Goal: Use online tool/utility: Utilize a website feature to perform a specific function

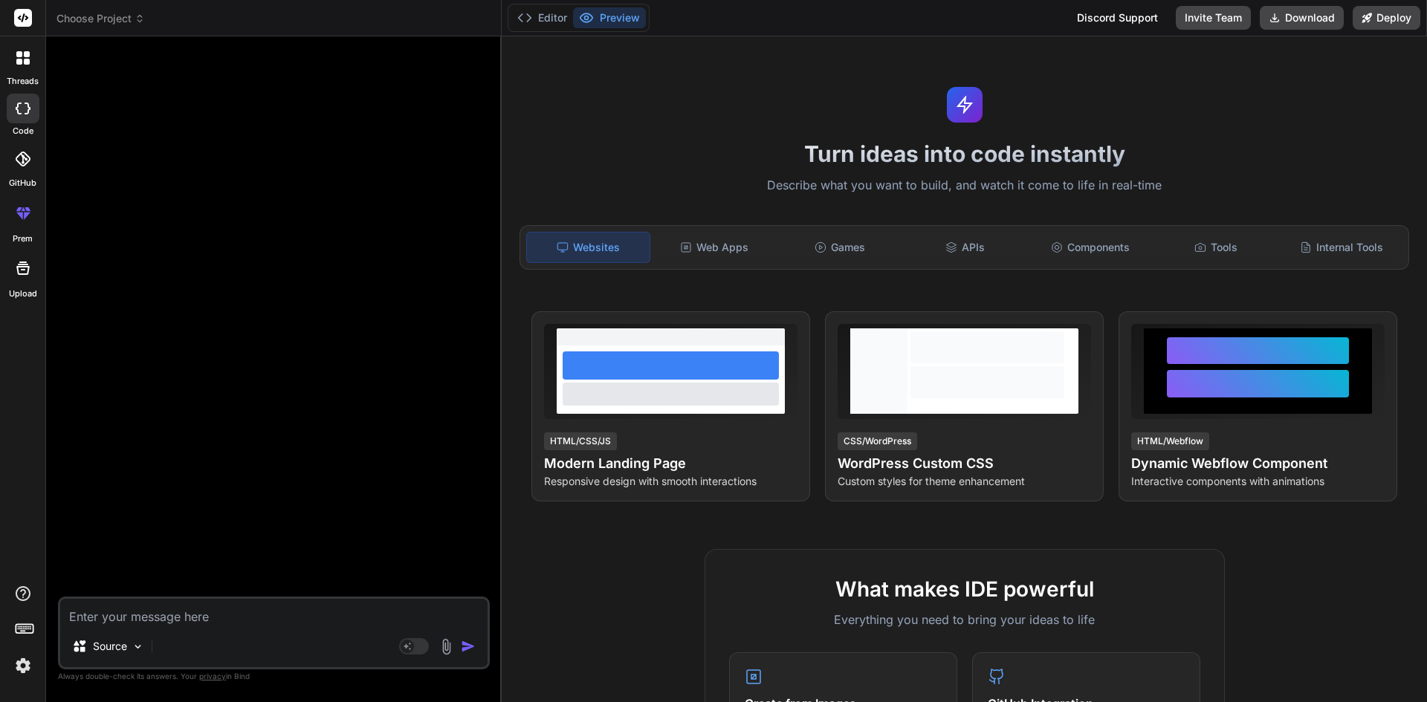
click at [240, 621] on textarea at bounding box center [273, 612] width 427 height 27
type textarea "const exportToPdf = () => { const doc = new jsPDF("l", "mm", "a4"); const pageW…"
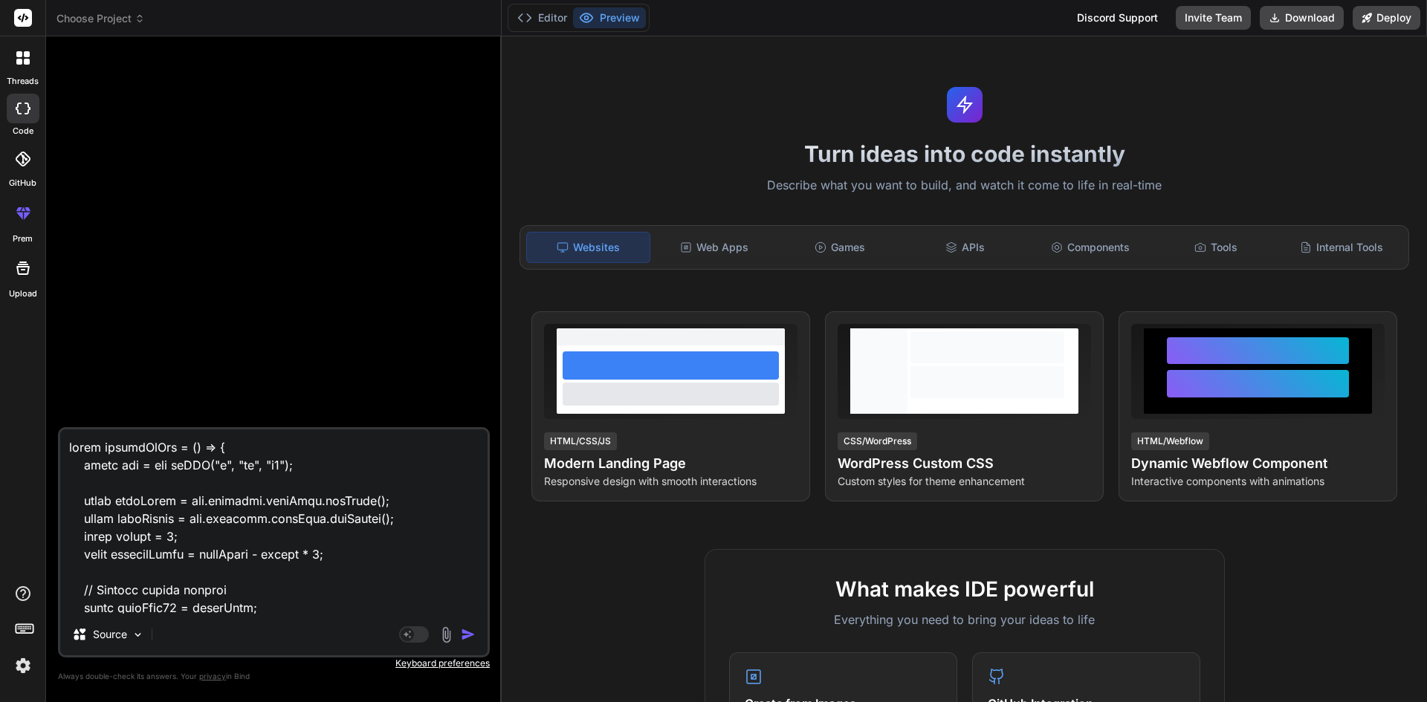
scroll to position [3338, 0]
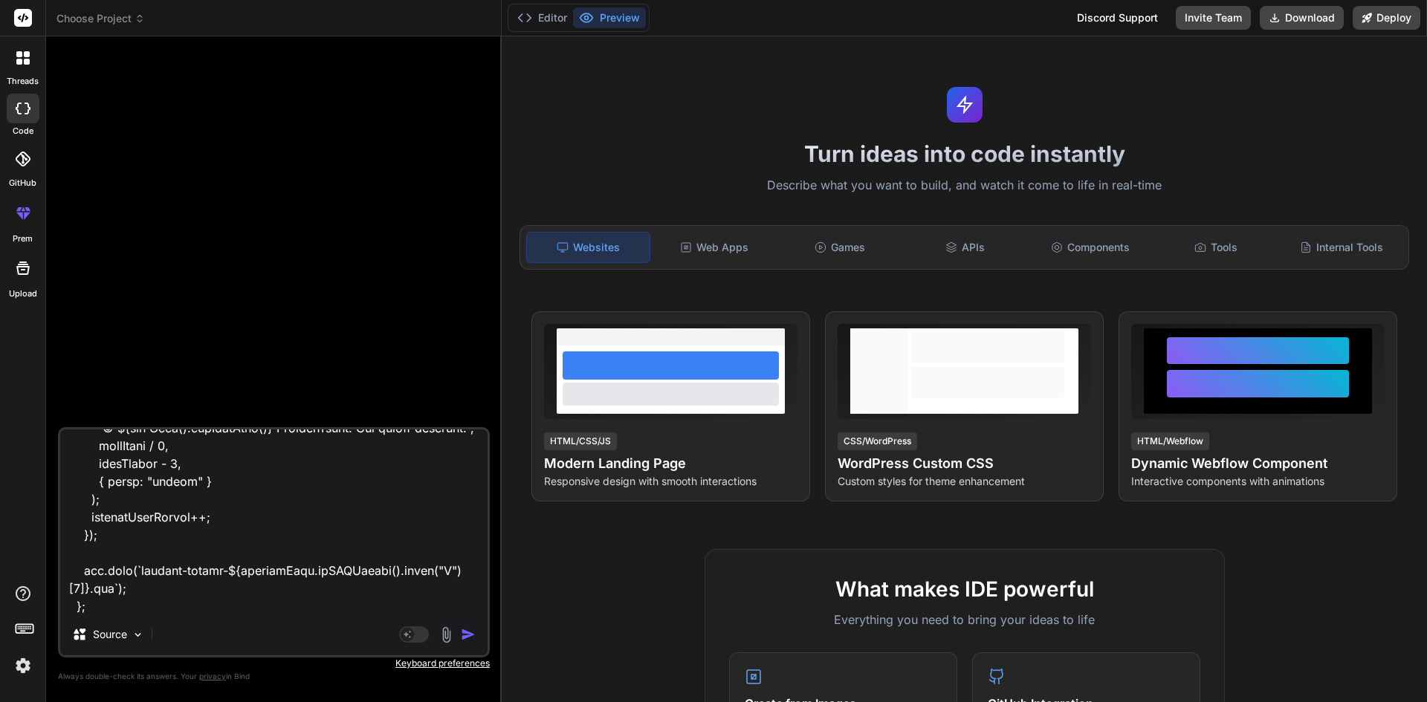
type textarea "x"
type textarea "const exportToPdf = () => { const doc = new jsPDF("l", "mm", "a4"); const pageW…"
type textarea "x"
type textarea "const exportToPdf = () => { const doc = new jsPDF("l", "mm", "a4"); const pageW…"
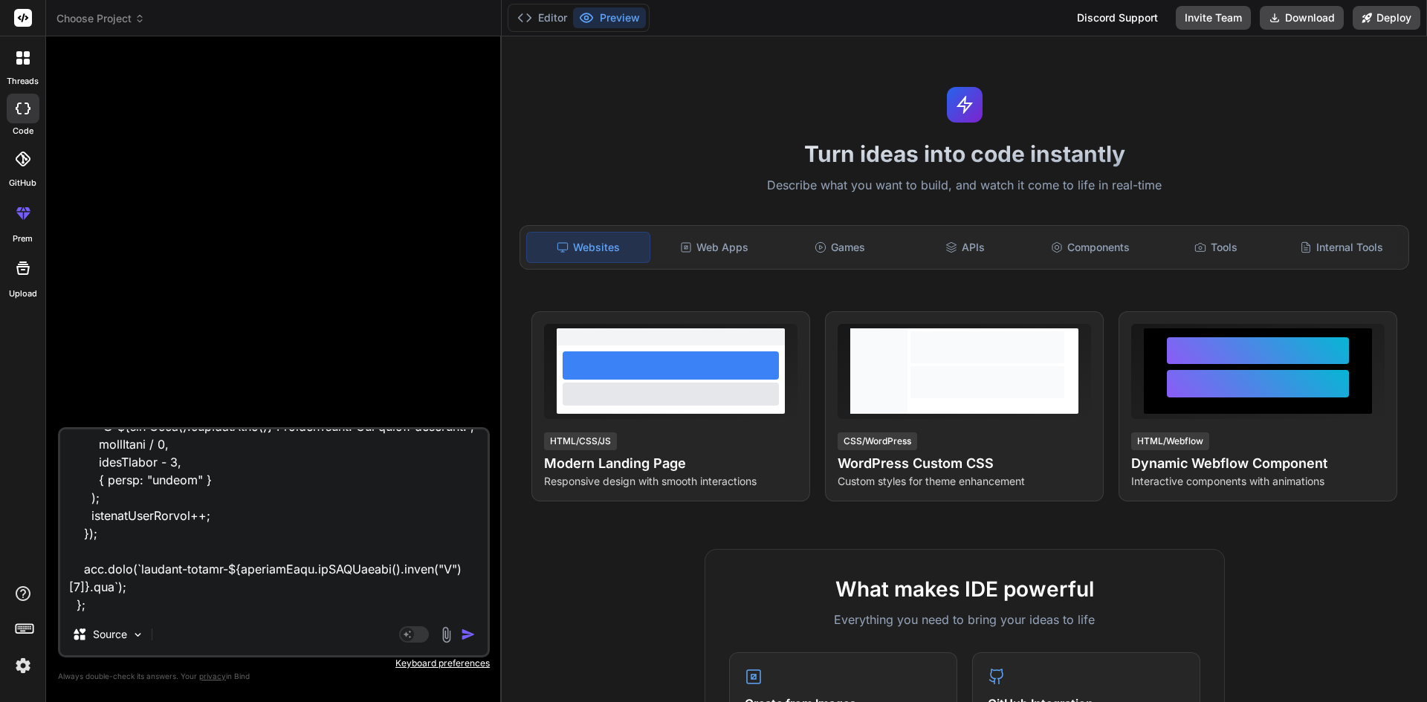
type textarea "x"
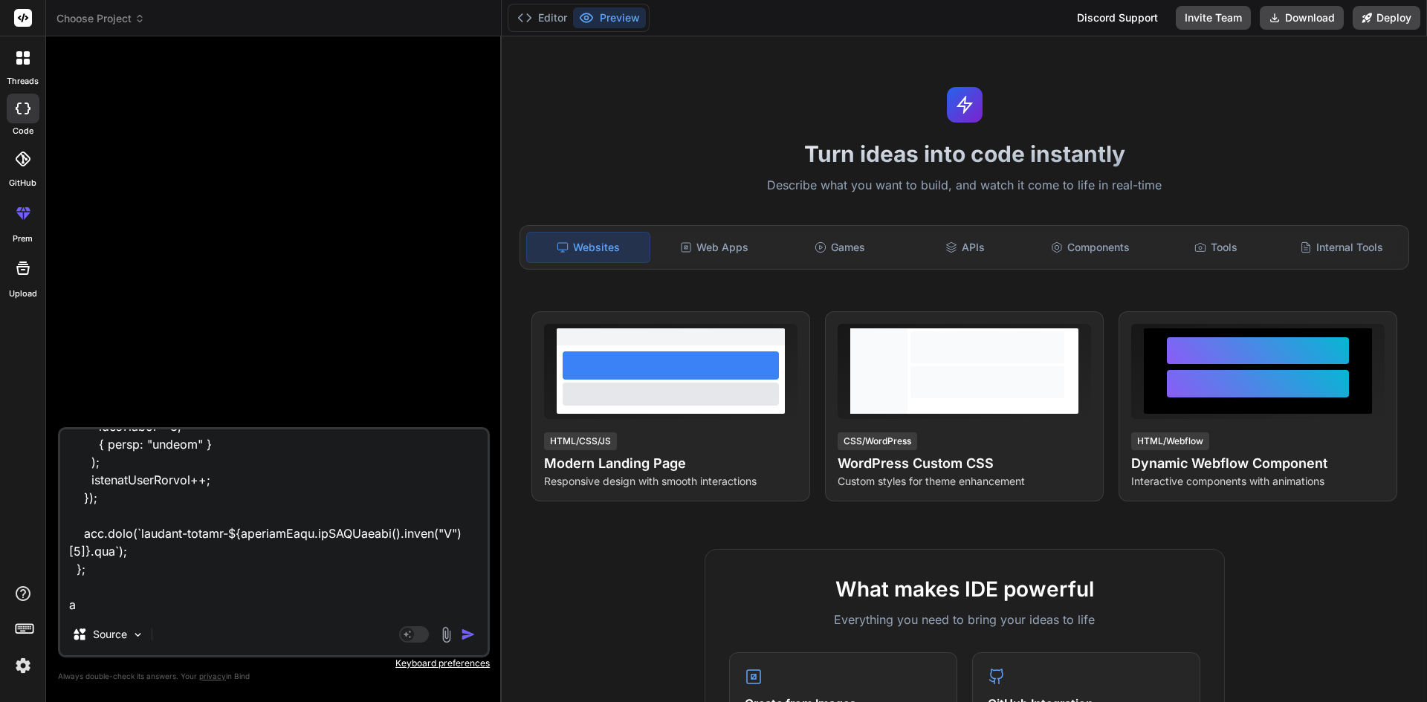
type textarea "const exportToPdf = () => { const doc = new jsPDF("l", "mm", "a4"); const pageW…"
type textarea "x"
type textarea "const exportToPdf = () => { const doc = new jsPDF("l", "mm", "a4"); const pageW…"
type textarea "x"
type textarea "const exportToPdf = () => { const doc = new jsPDF("l", "mm", "a4"); const pageW…"
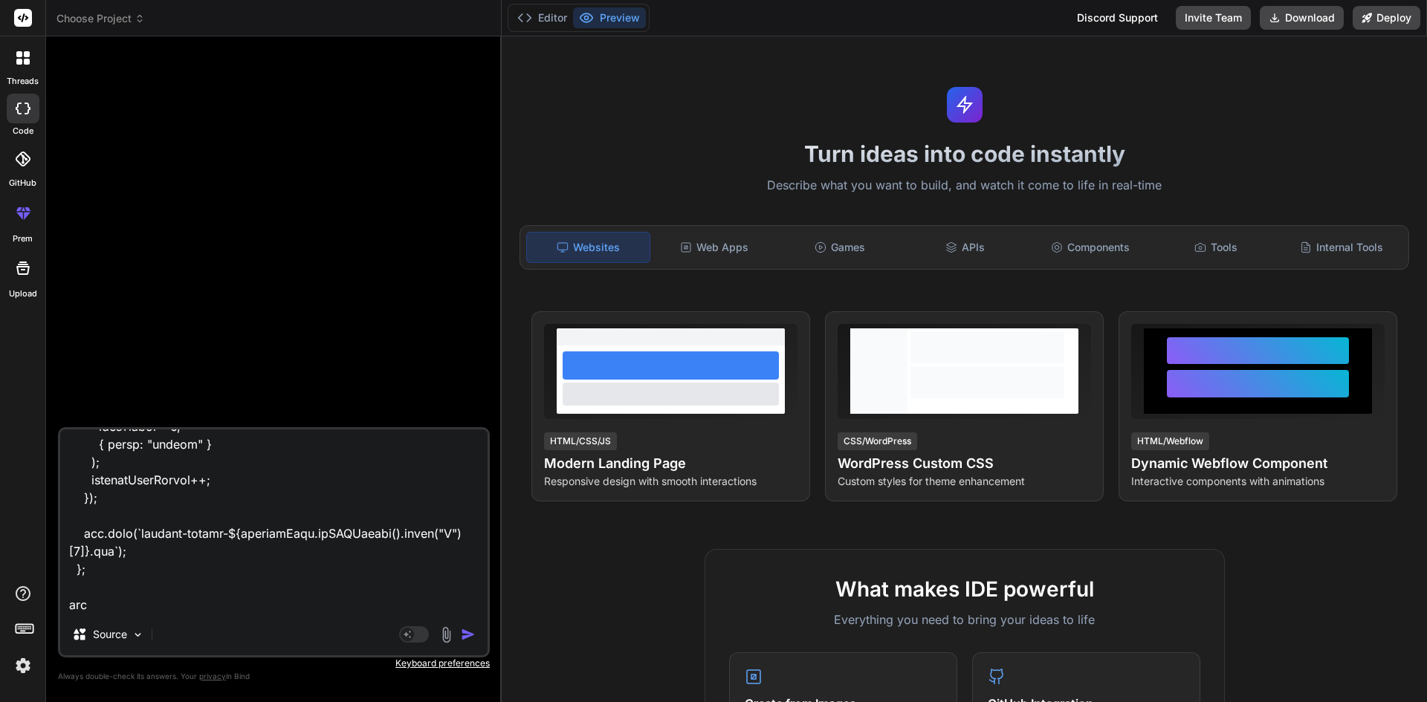
type textarea "x"
type textarea "const exportToPdf = () => { const doc = new jsPDF("l", "mm", "a4"); const pageW…"
type textarea "x"
type textarea "const exportToPdf = () => { const doc = new jsPDF("l", "mm", "a4"); const pageW…"
type textarea "x"
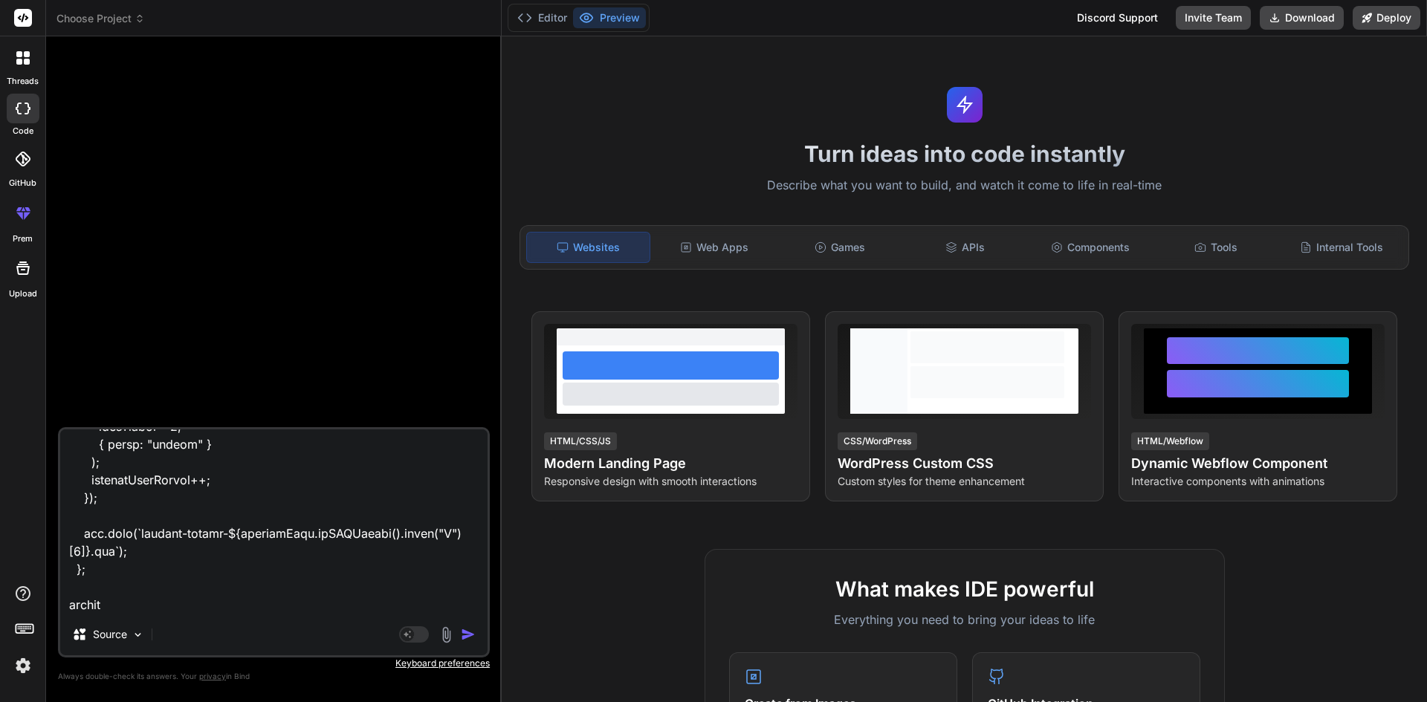
type textarea "const exportToPdf = () => { const doc = new jsPDF("l", "mm", "a4"); const pageW…"
type textarea "x"
type textarea "const exportToPdf = () => { const doc = new jsPDF("l", "mm", "a4"); const pageW…"
type textarea "x"
type textarea "const exportToPdf = () => { const doc = new jsPDF("l", "mm", "a4"); const pageW…"
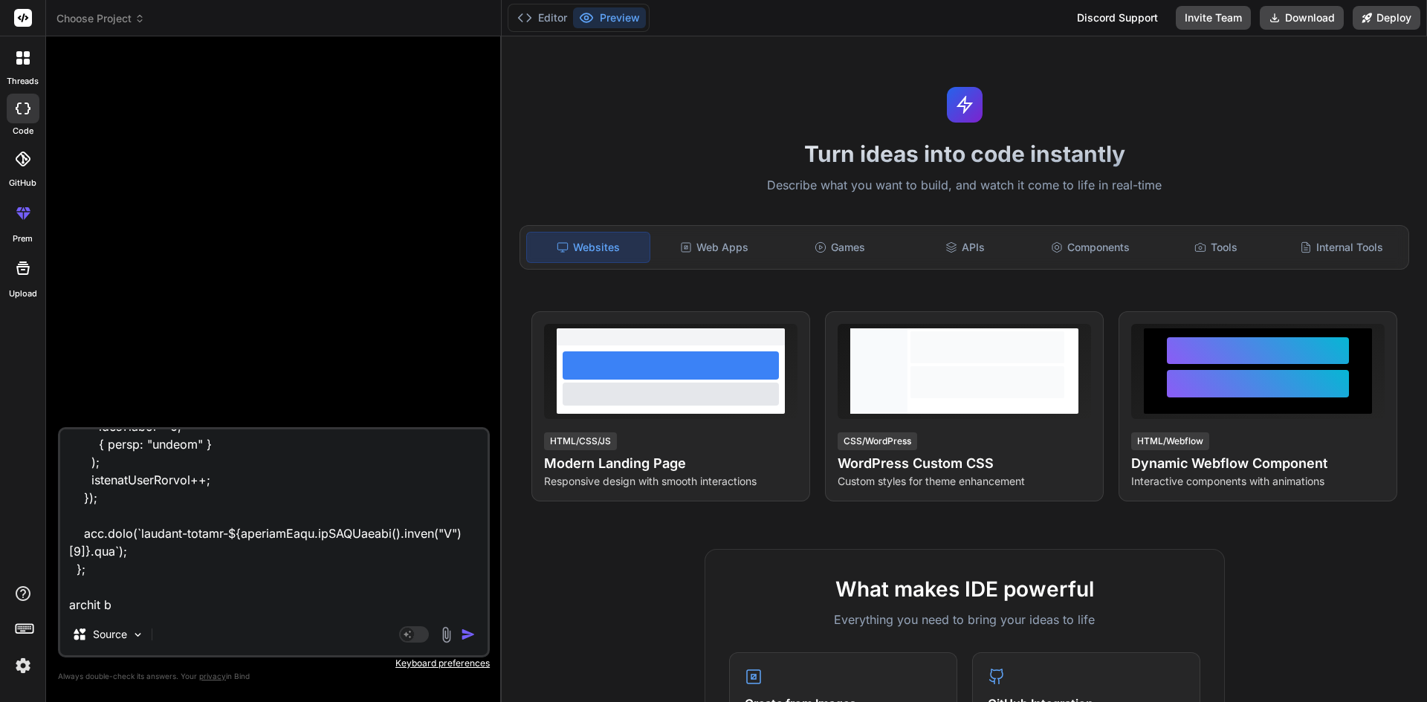
type textarea "x"
type textarea "const exportToPdf = () => { const doc = new jsPDF("l", "mm", "a4"); const pageW…"
type textarea "x"
type textarea "const exportToPdf = () => { const doc = new jsPDF("l", "mm", "a4"); const pageW…"
type textarea "x"
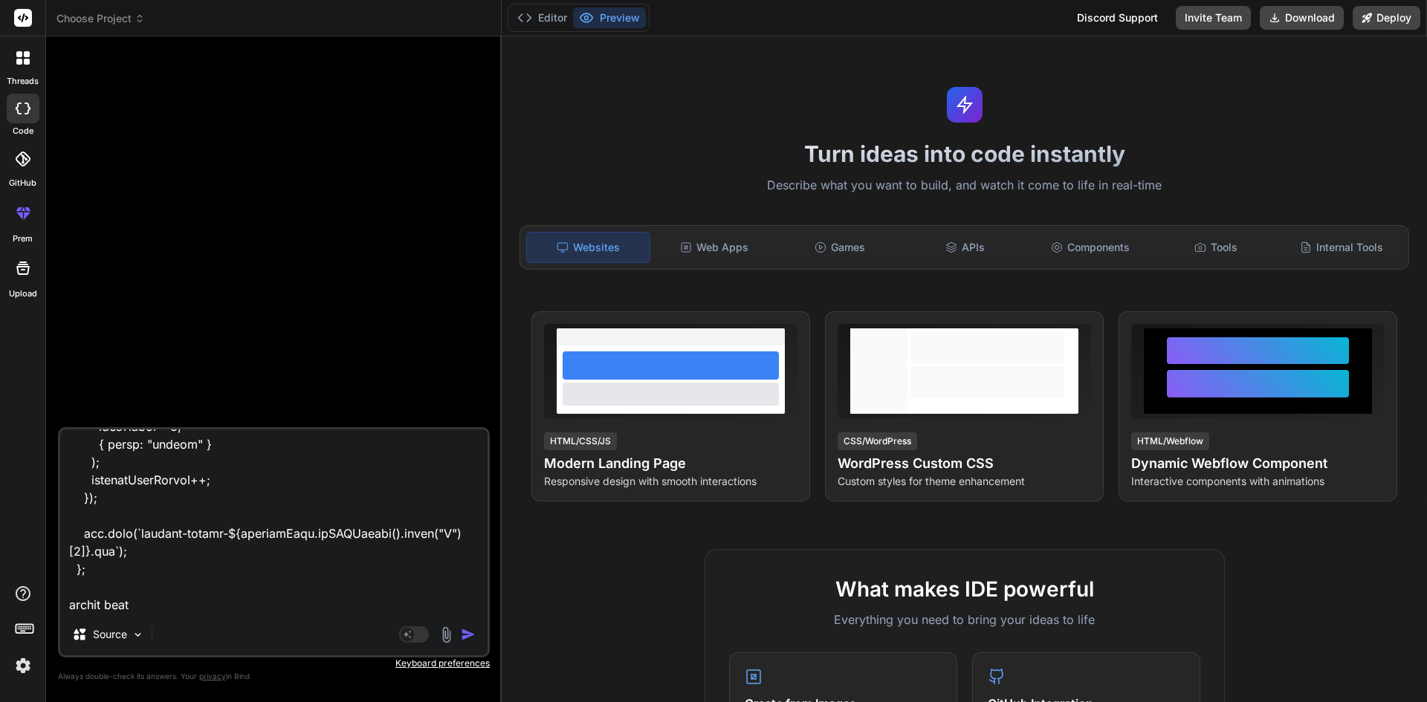
type textarea "const exportToPdf = () => { const doc = new jsPDF("l", "mm", "a4"); const pageW…"
type textarea "x"
type textarea "const exportToPdf = () => { const doc = new jsPDF("l", "mm", "a4"); const pageW…"
type textarea "x"
type textarea "const exportToPdf = () => { const doc = new jsPDF("l", "mm", "a4"); const pageW…"
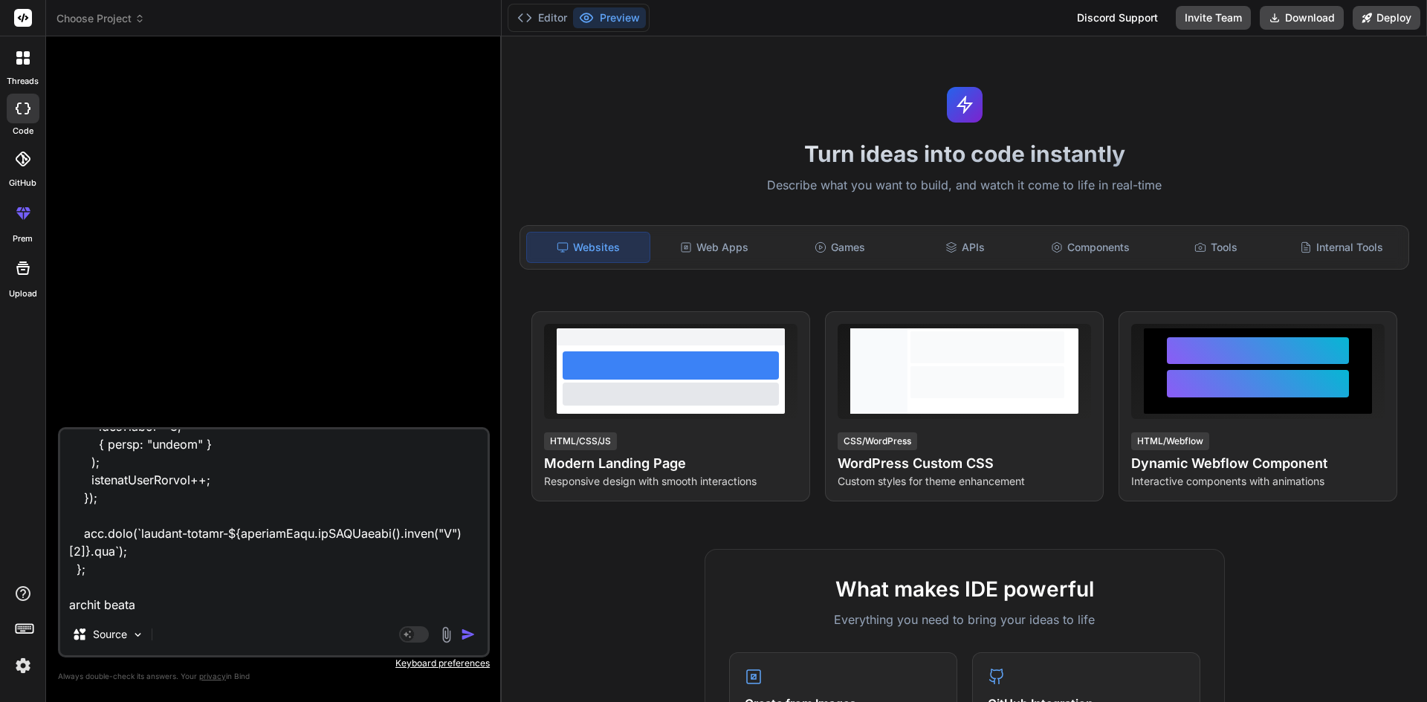
type textarea "x"
type textarea "const exportToPdf = () => { const doc = new jsPDF("l", "mm", "a4"); const pageW…"
type textarea "x"
type textarea "const exportToPdf = () => { const doc = new jsPDF("l", "mm", "a4"); const pageW…"
type textarea "x"
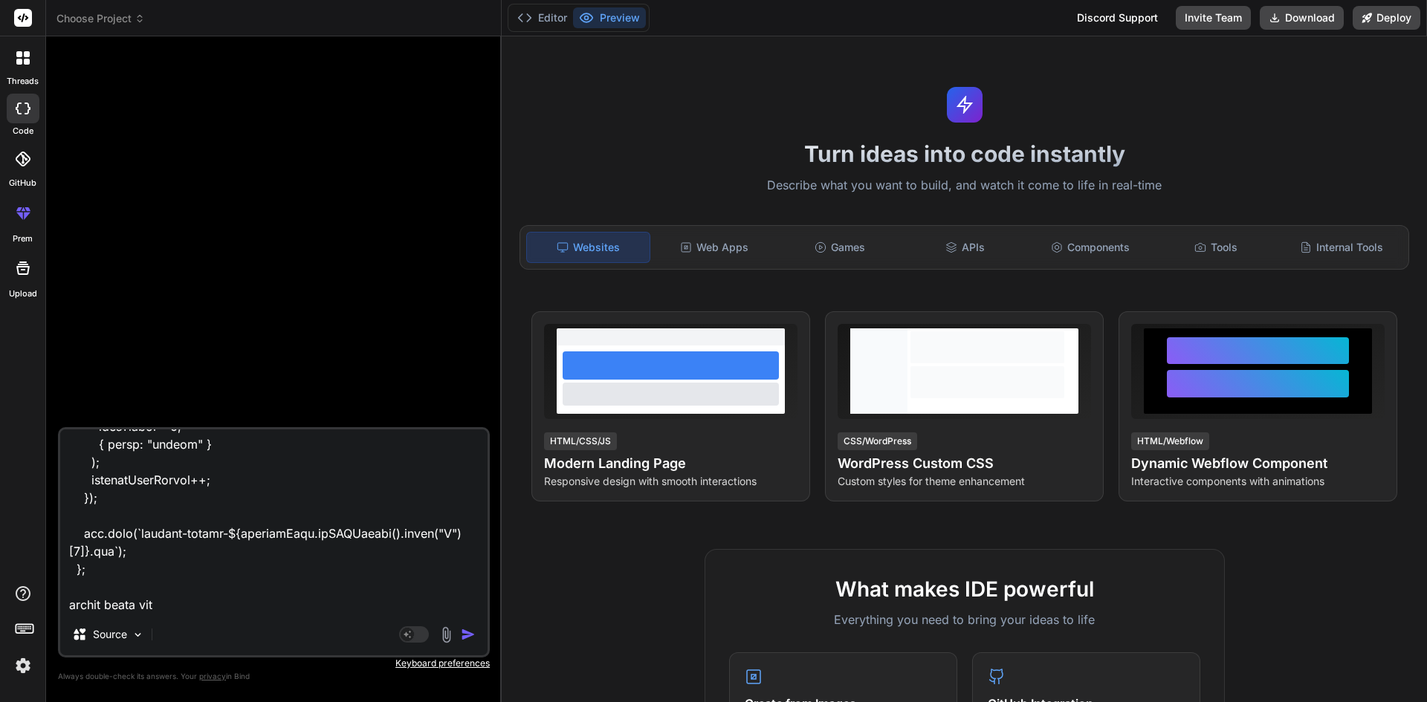
type textarea "const exportToPdf = () => { const doc = new jsPDF("l", "mm", "a4"); const pageW…"
type textarea "x"
type textarea "const exportToPdf = () => { const doc = new jsPDF("l", "mm", "a4"); const pageW…"
type textarea "x"
type textarea "const exportToPdf = () => { const doc = new jsPDF("l", "mm", "a4"); const pageW…"
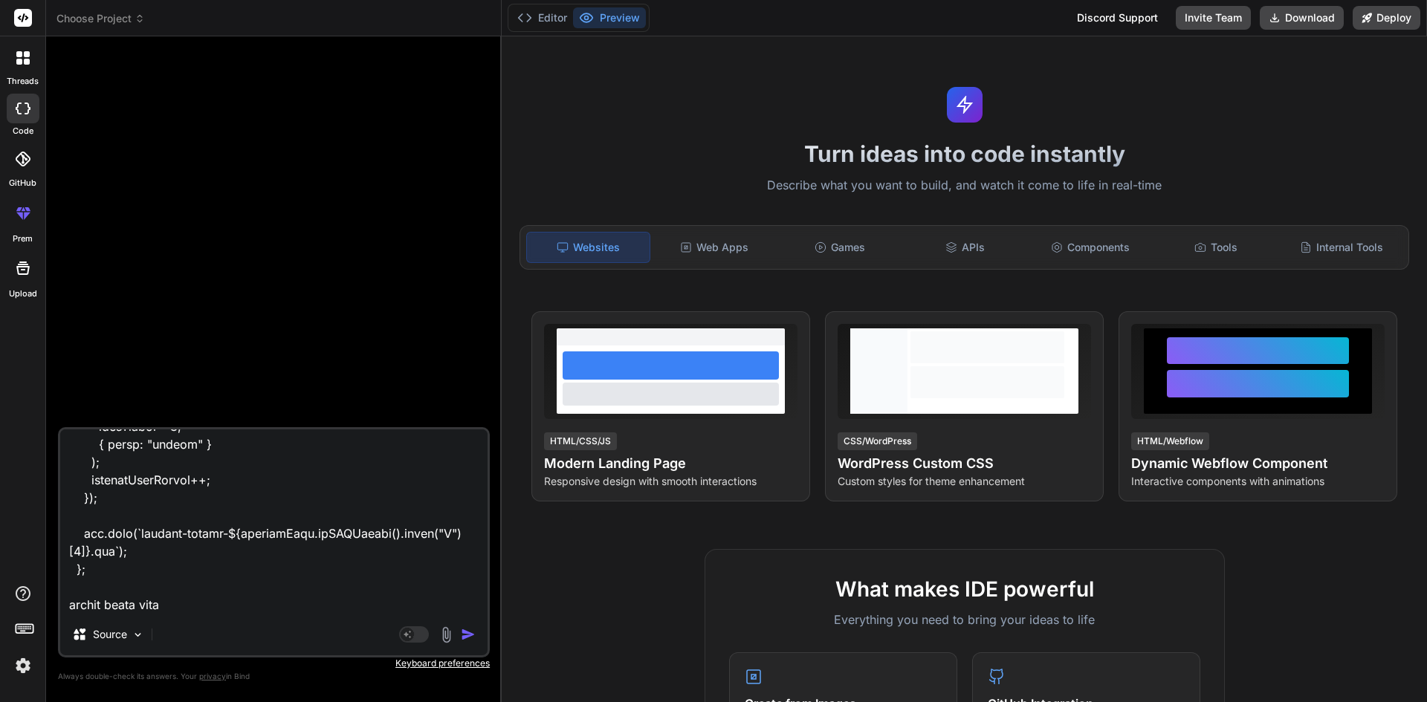
type textarea "x"
type textarea "const exportToPdf = () => { const doc = new jsPDF("l", "mm", "a4"); const pageW…"
type textarea "x"
type textarea "const exportToPdf = () => { const doc = new jsPDF("l", "mm", "a4"); const pageW…"
type textarea "x"
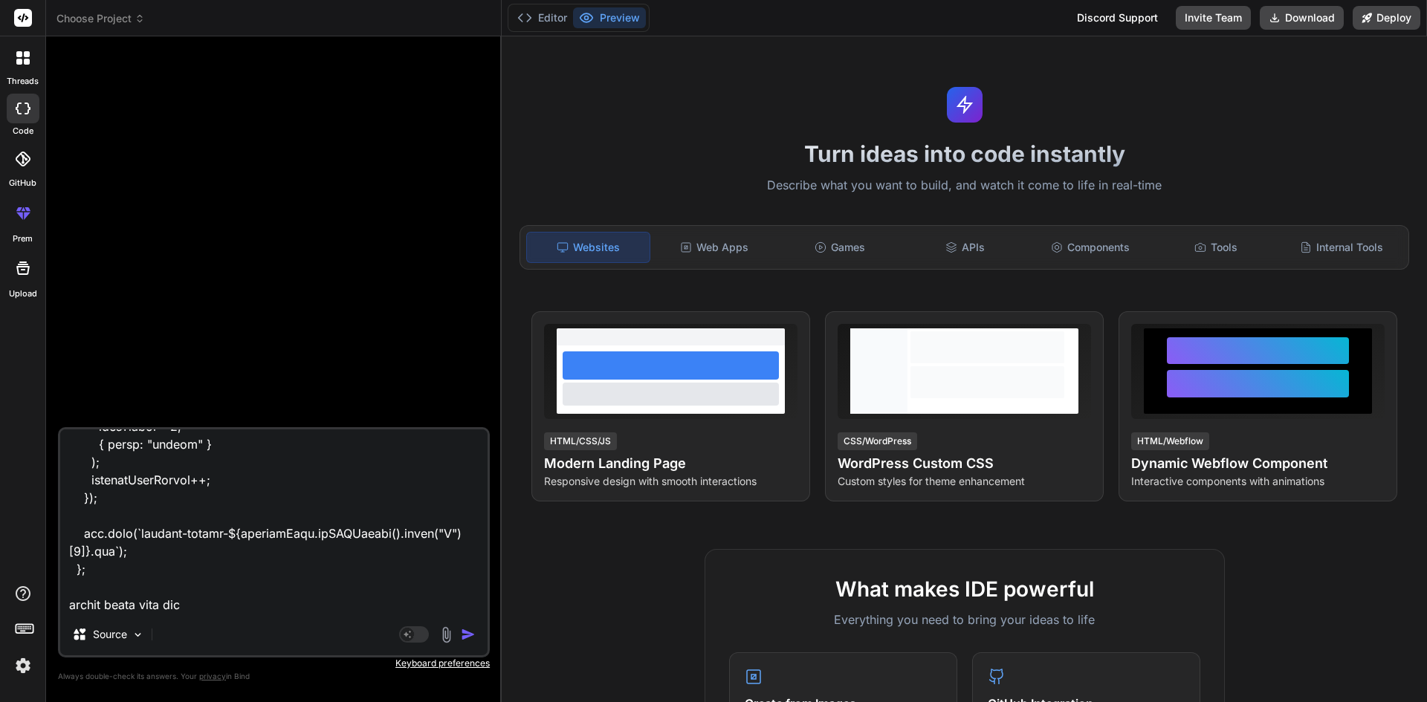
type textarea "const exportToPdf = () => { const doc = new jsPDF("l", "mm", "a4"); const pageW…"
type textarea "x"
type textarea "const exportToPdf = () => { const doc = new jsPDF("l", "mm", "a4"); const pageW…"
type textarea "x"
type textarea "const exportToPdf = () => { const doc = new jsPDF("l", "mm", "a4"); const pageW…"
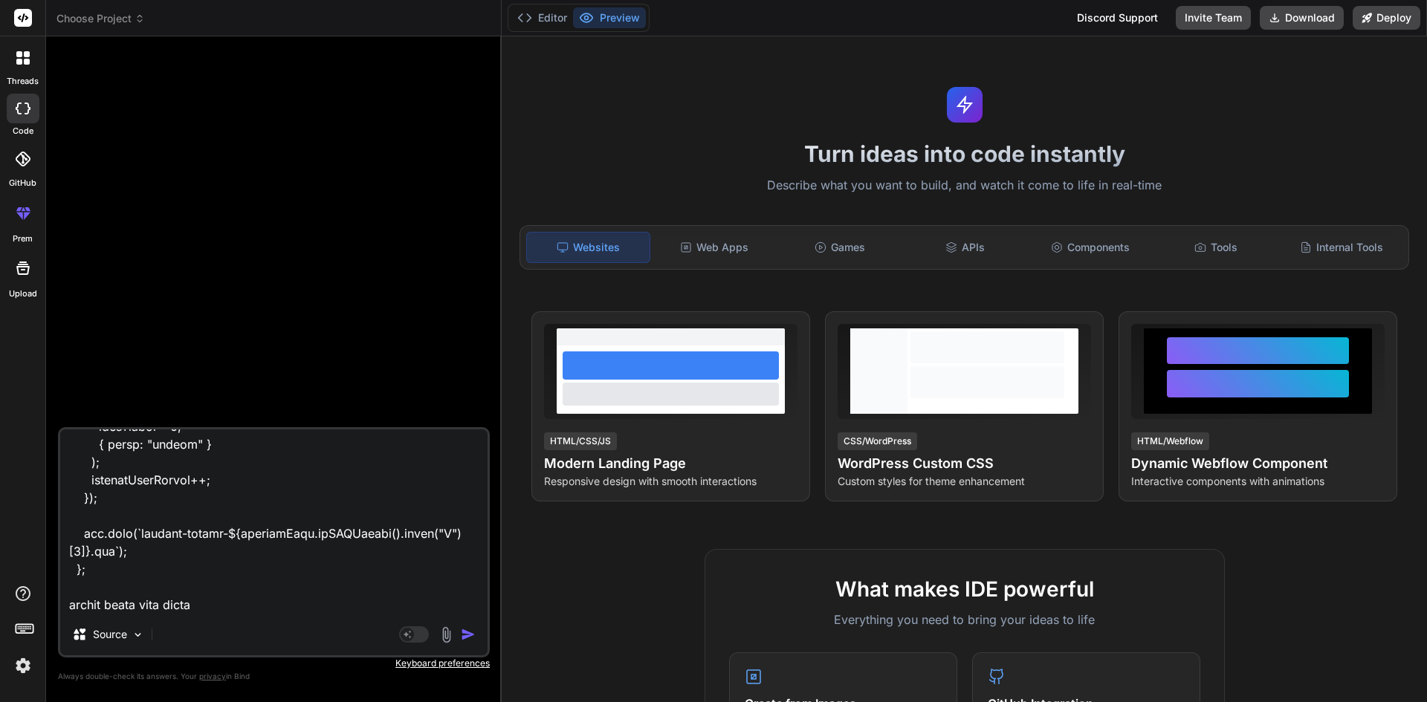
type textarea "x"
type textarea "const exportToPdf = () => { const doc = new jsPDF("l", "mm", "a4"); const pageW…"
type textarea "x"
type textarea "const exportToPdf = () => { const doc = new jsPDF("l", "mm", "a4"); const pageW…"
type textarea "x"
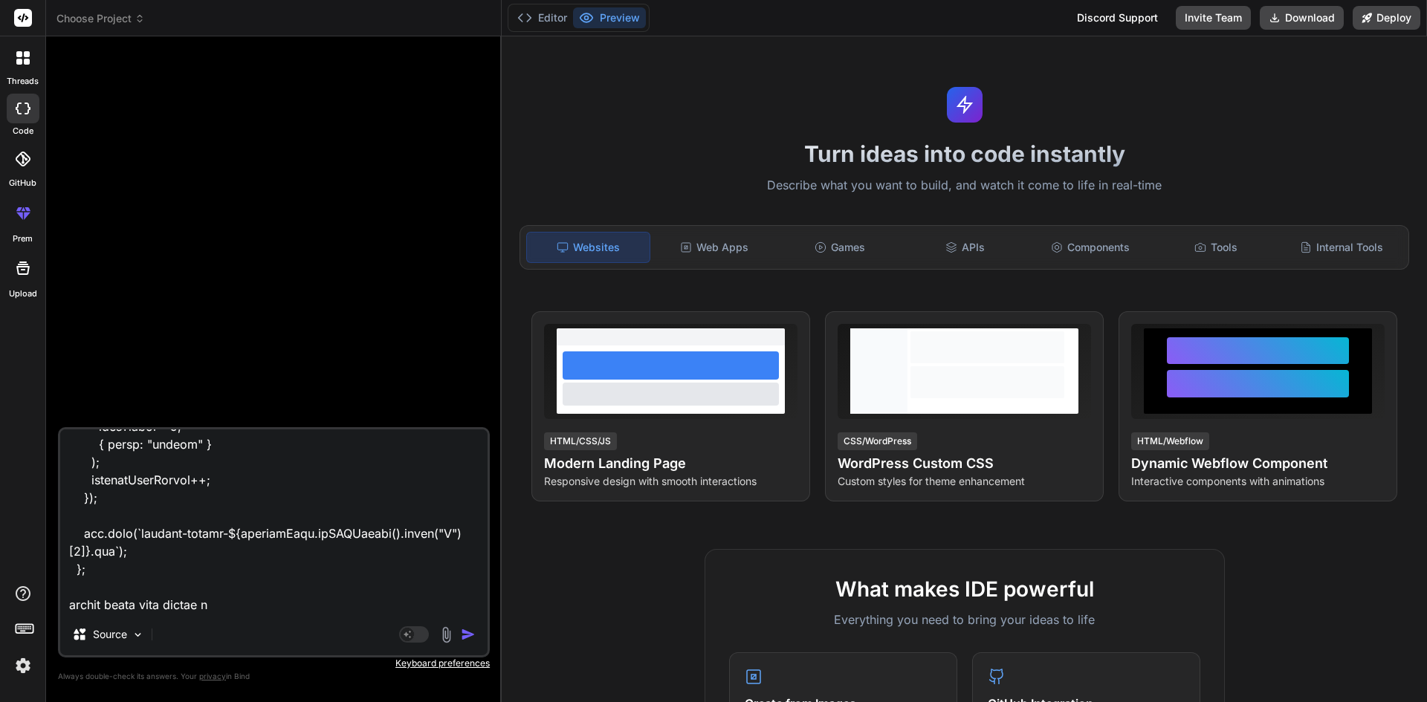
type textarea "const exportToPdf = () => { const doc = new jsPDF("l", "mm", "a4"); const pageW…"
type textarea "x"
type textarea "const exportToPdf = () => { const doc = new jsPDF("l", "mm", "a4"); const pageW…"
type textarea "x"
type textarea "const exportToPdf = () => { const doc = new jsPDF("l", "mm", "a4"); const pageW…"
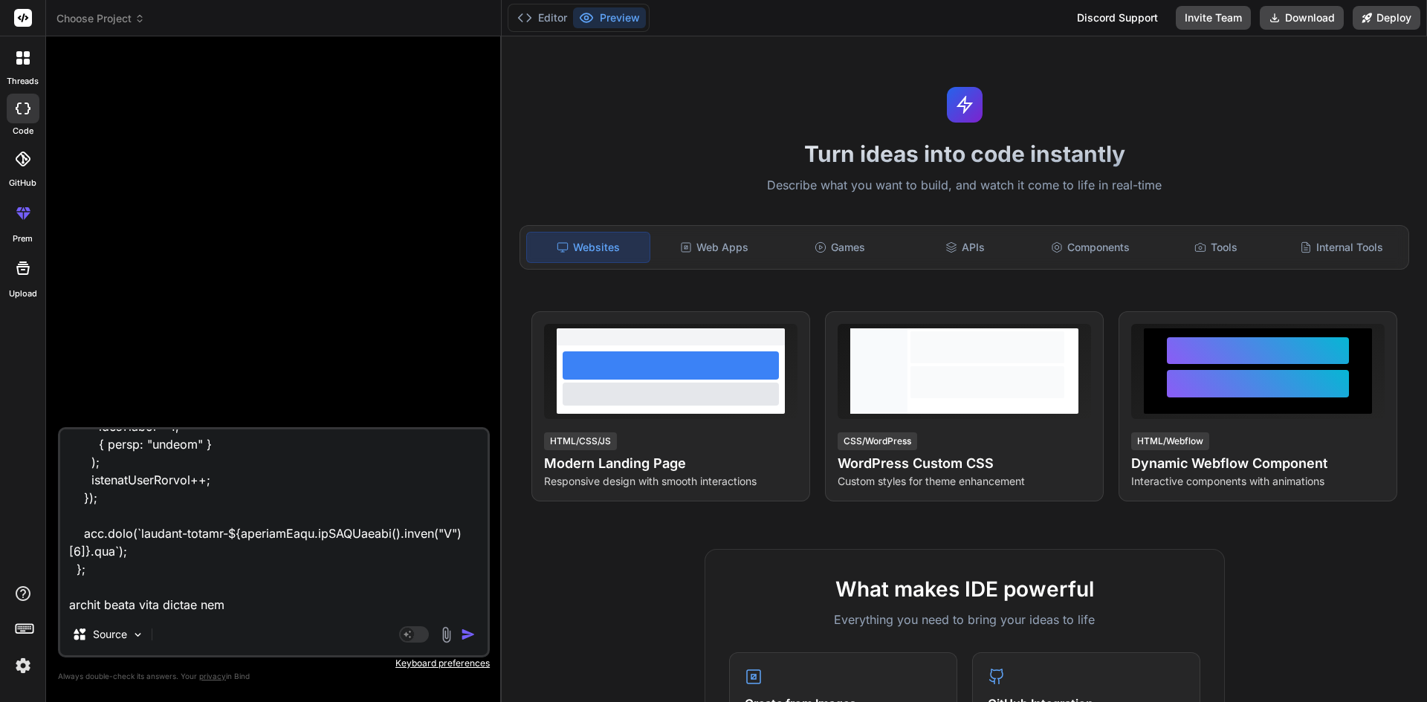
type textarea "x"
type textarea "const exportToPdf = () => { const doc = new jsPDF("l", "mm", "a4"); const pageW…"
type textarea "x"
type textarea "const exportToPdf = () => { const doc = new jsPDF("l", "mm", "a4"); const pageW…"
type textarea "x"
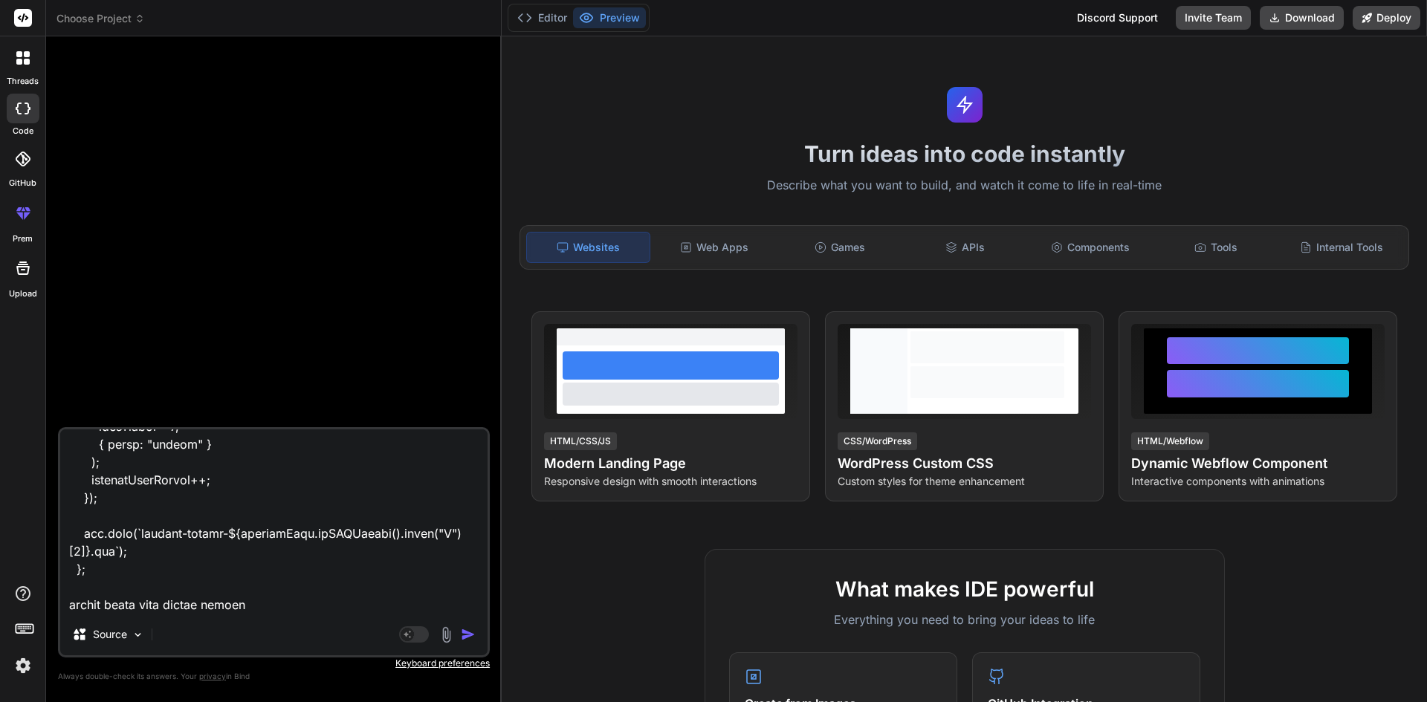
type textarea "const exportToPdf = () => { const doc = new jsPDF("l", "mm", "a4"); const pageW…"
type textarea "x"
type textarea "const exportToPdf = () => { const doc = new jsPDF("l", "mm", "a4"); const pageW…"
type textarea "x"
type textarea "const exportToPdf = () => { const doc = new jsPDF("l", "mm", "a4"); const pageW…"
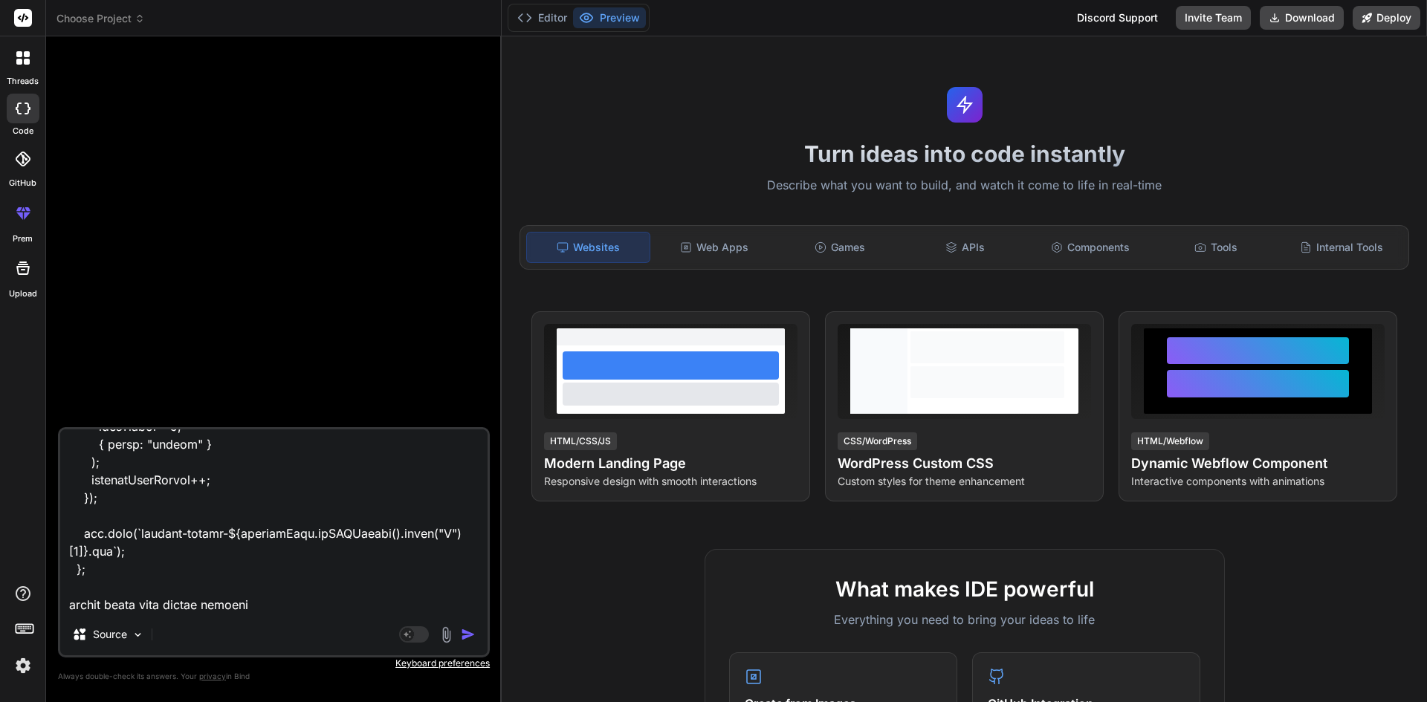
type textarea "x"
type textarea "const exportToPdf = () => { const doc = new jsPDF("l", "mm", "a4"); const pageW…"
type textarea "x"
type textarea "const exportToPdf = () => { const doc = new jsPDF("l", "mm", "a4"); const pageW…"
type textarea "x"
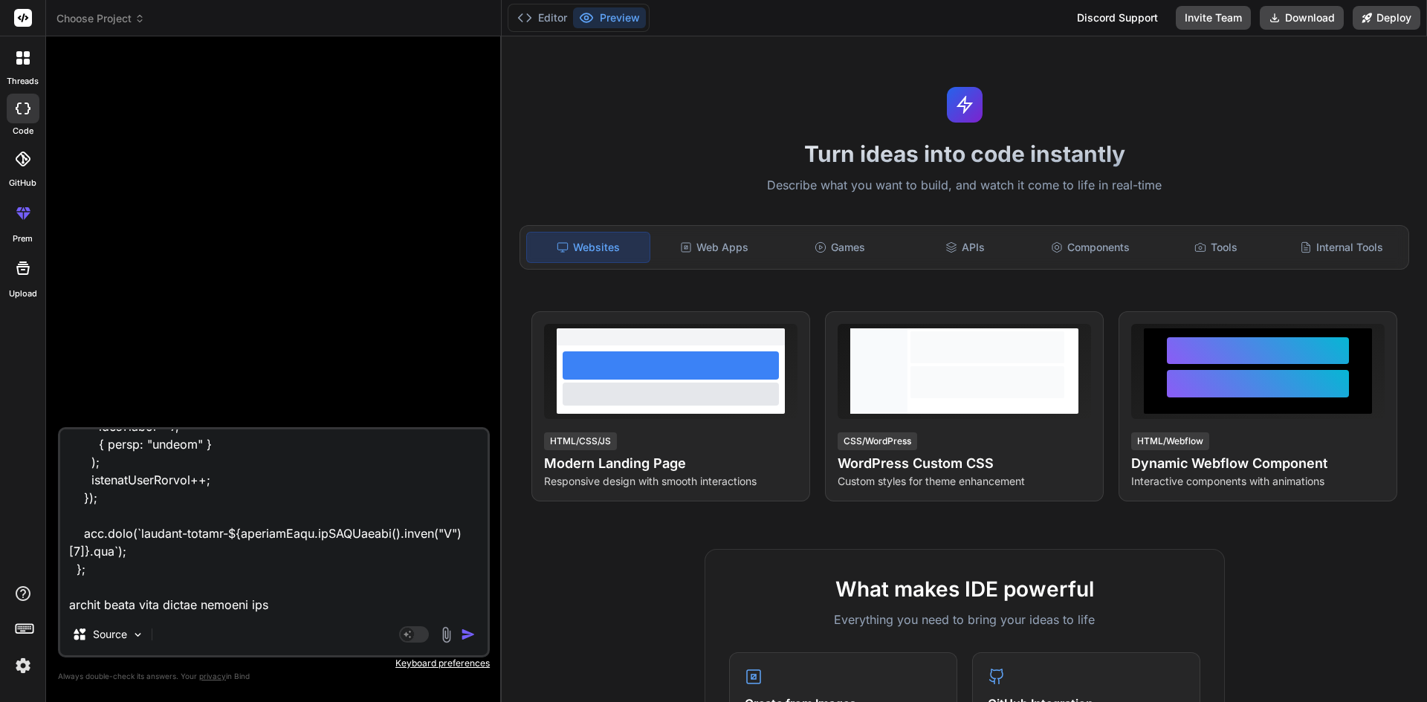
type textarea "const exportToPdf = () => { const doc = new jsPDF("l", "mm", "a4"); const pageW…"
type textarea "x"
type textarea "const exportToPdf = () => { const doc = new jsPDF("l", "mm", "a4"); const pageW…"
type textarea "x"
type textarea "const exportToPdf = () => { const doc = new jsPDF("l", "mm", "a4"); const pageW…"
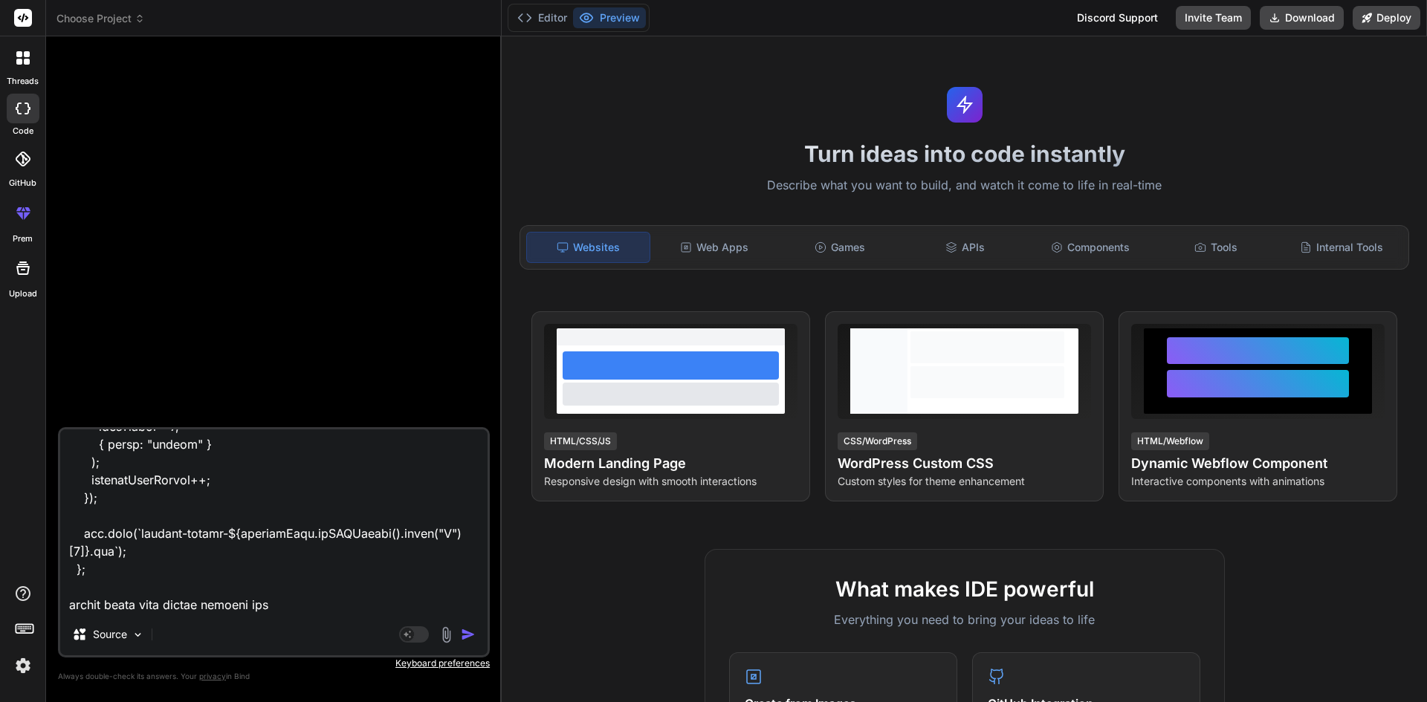
type textarea "x"
type textarea "const exportToPdf = () => { const doc = new jsPDF("l", "mm", "a4"); const pageW…"
type textarea "x"
type textarea "const exportToPdf = () => { const doc = new jsPDF("l", "mm", "a4"); const pageW…"
type textarea "x"
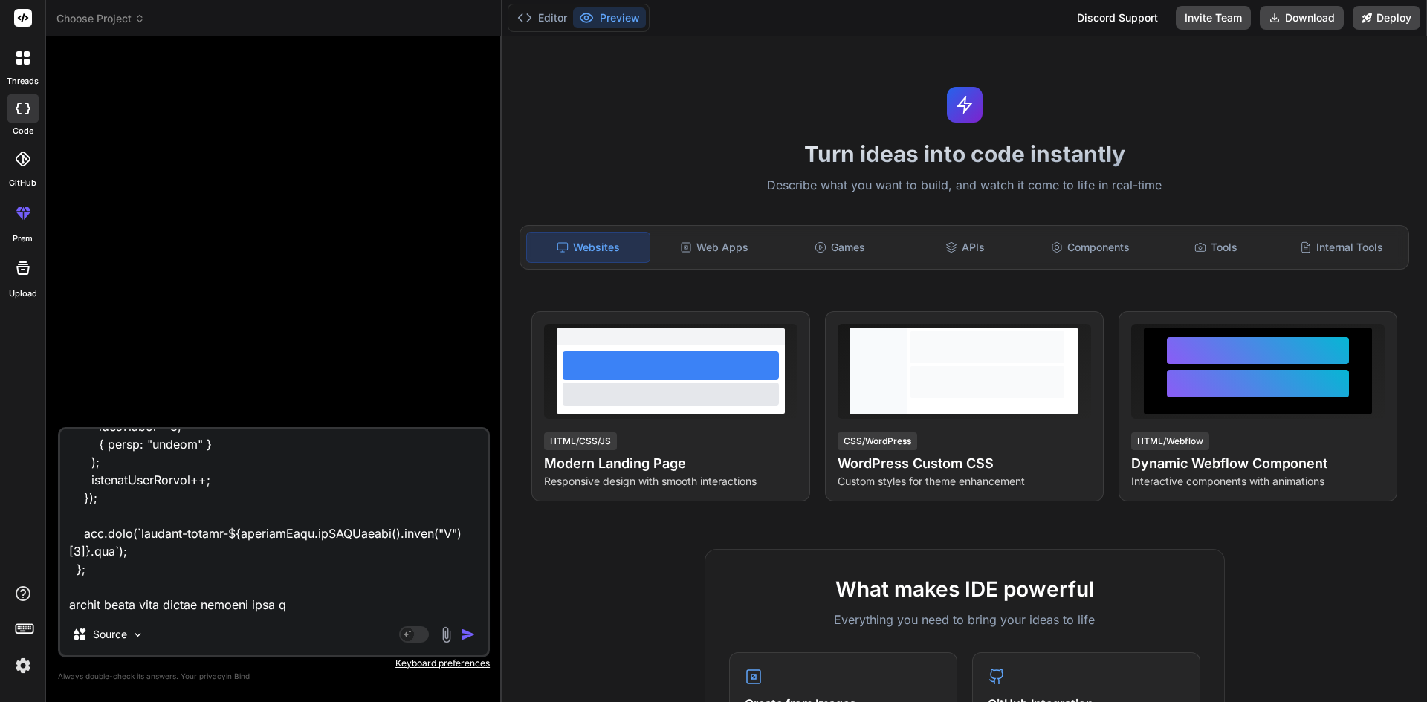
type textarea "const exportToPdf = () => { const doc = new jsPDF("l", "mm", "a4"); const pageW…"
type textarea "x"
type textarea "const exportToPdf = () => { const doc = new jsPDF("l", "mm", "a4"); const pageW…"
type textarea "x"
type textarea "const exportToPdf = () => { const doc = new jsPDF("l", "mm", "a4"); const pageW…"
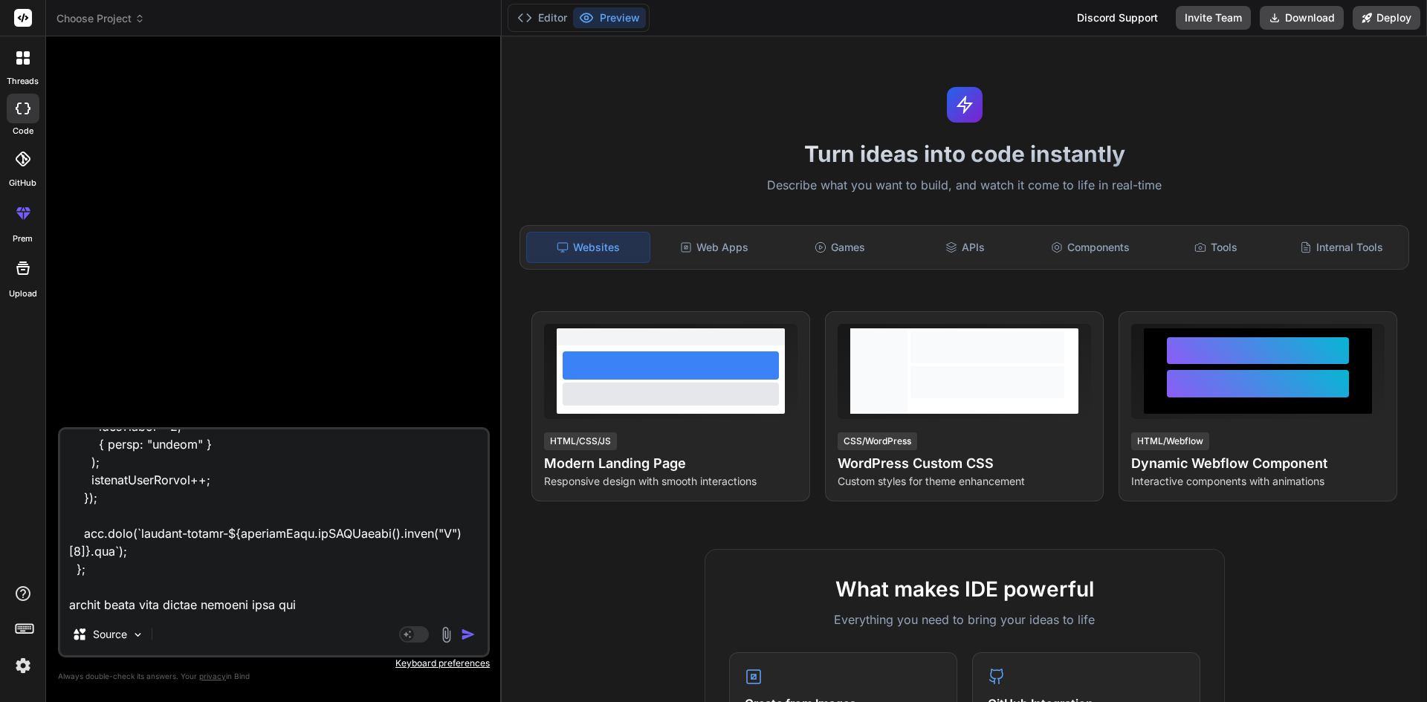
type textarea "x"
type textarea "const exportToPdf = () => { const doc = new jsPDF("l", "mm", "a4"); const pageW…"
type textarea "x"
type textarea "const exportToPdf = () => { const doc = new jsPDF("l", "mm", "a4"); const pageW…"
type textarea "x"
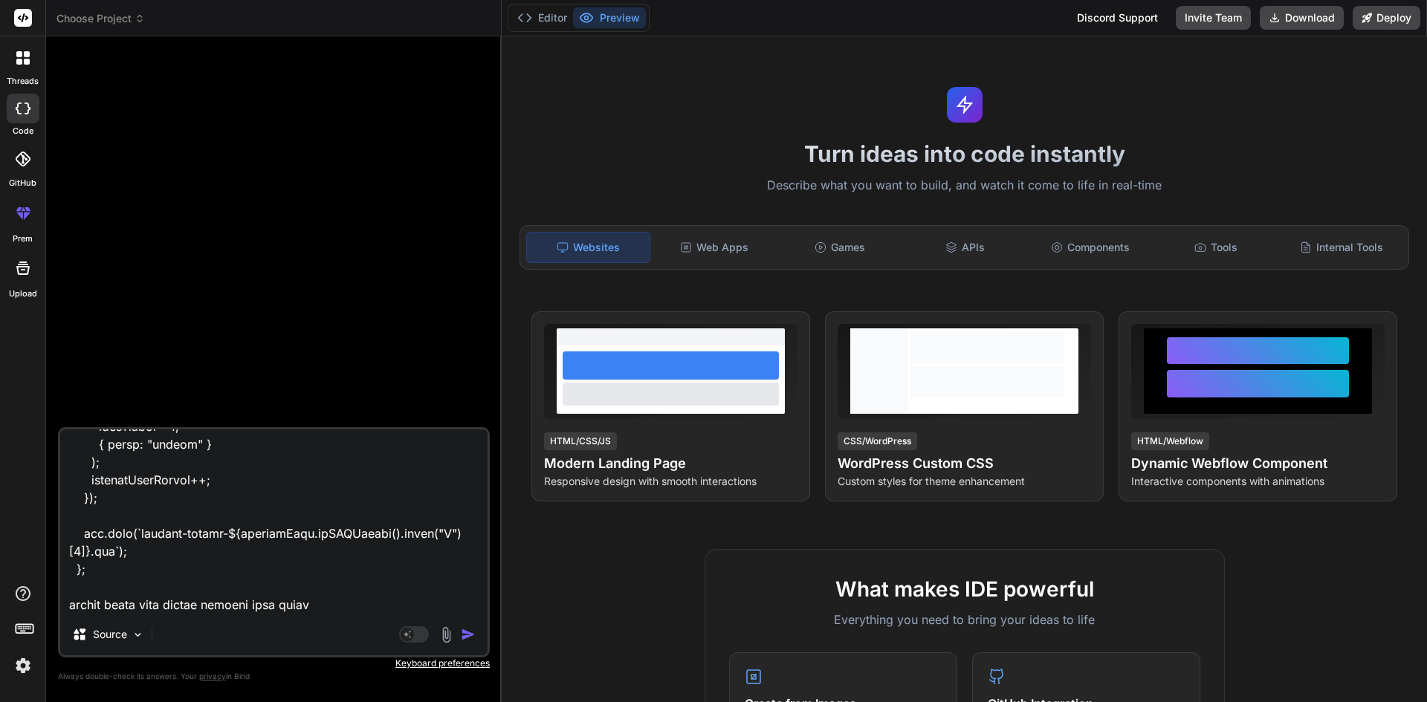
type textarea "const exportToPdf = () => { const doc = new jsPDF("l", "mm", "a4"); const pageW…"
type textarea "x"
type textarea "const exportToPdf = () => { const doc = new jsPDF("l", "mm", "a4"); const pageW…"
type textarea "x"
type textarea "const exportToPdf = () => { const doc = new jsPDF("l", "mm", "a4"); const pageW…"
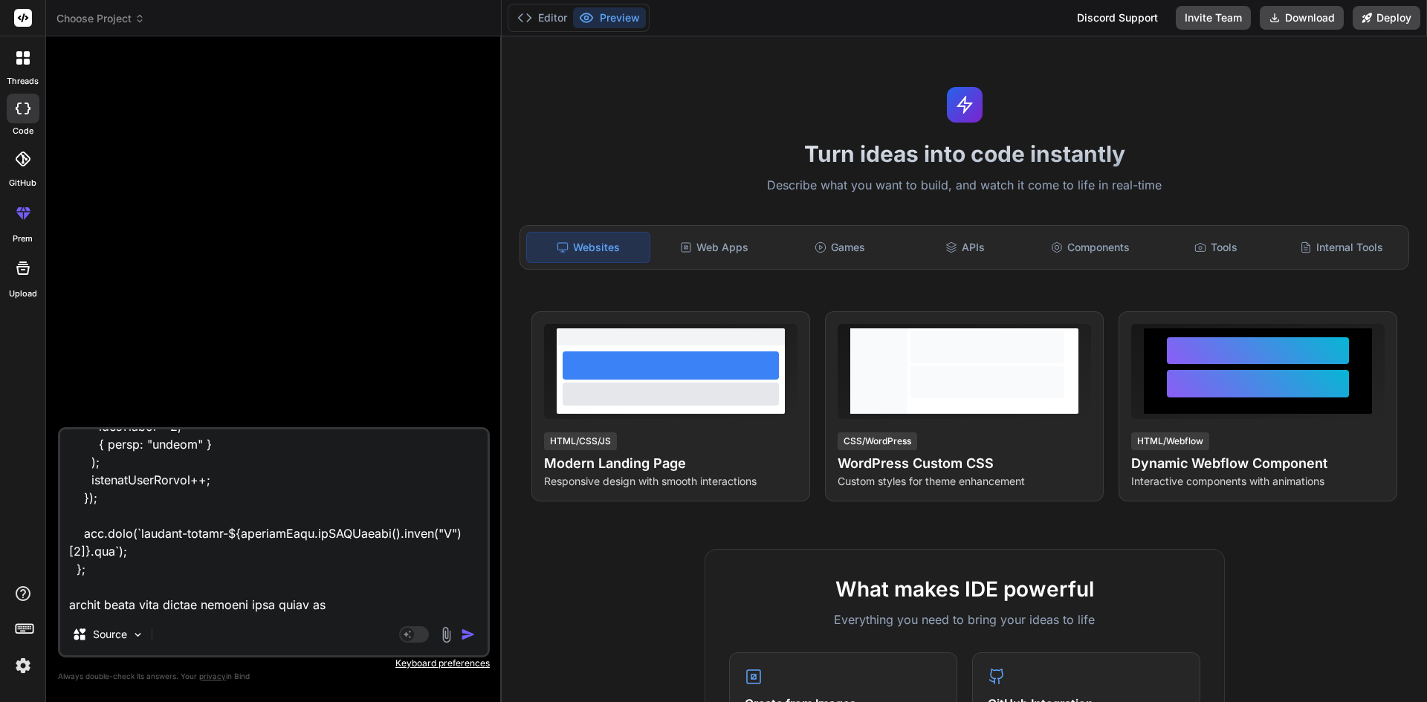
type textarea "x"
type textarea "const exportToPdf = () => { const doc = new jsPDF("l", "mm", "a4"); const pageW…"
type textarea "x"
type textarea "const exportToPdf = () => { const doc = new jsPDF("l", "mm", "a4"); const pageW…"
type textarea "x"
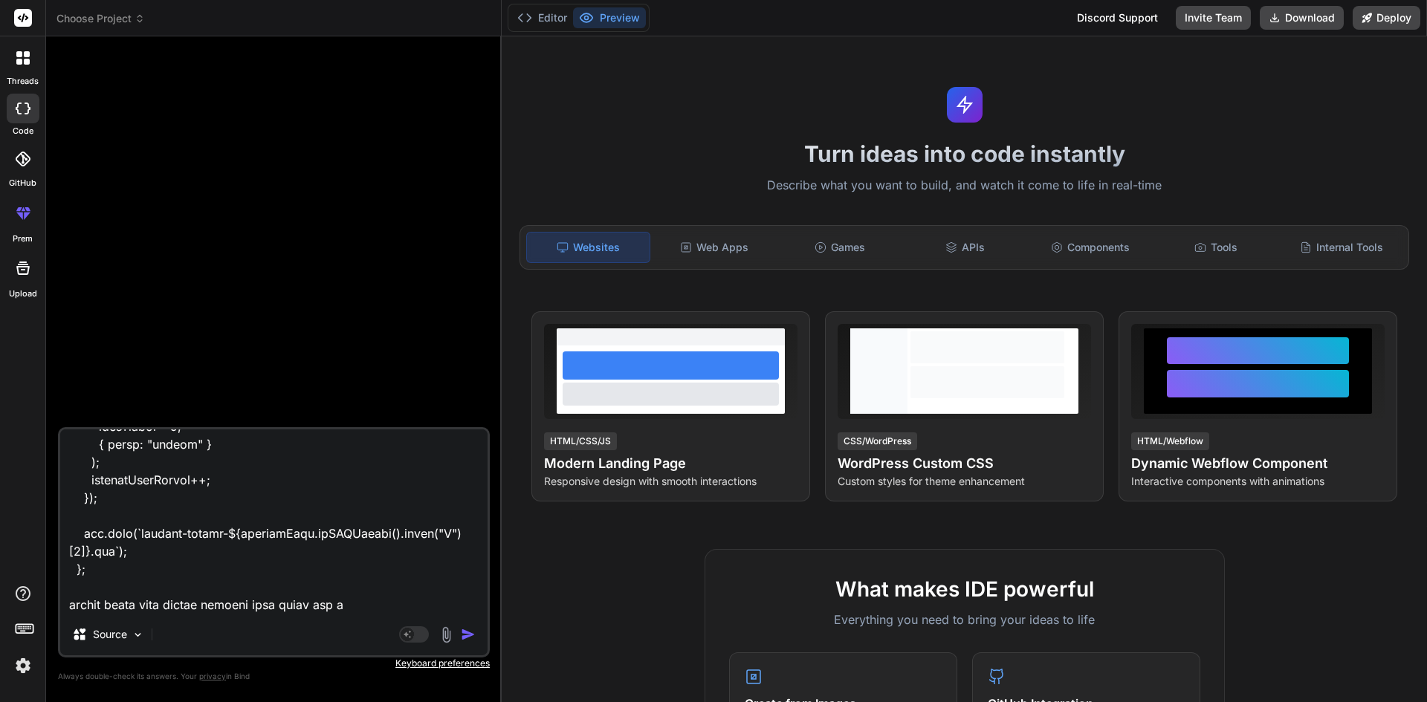
type textarea "const exportToPdf = () => { const doc = new jsPDF("l", "mm", "a4"); const pageW…"
type textarea "x"
type textarea "const exportToPdf = () => { const doc = new jsPDF("l", "mm", "a4"); const pageW…"
type textarea "x"
type textarea "const exportToPdf = () => { const doc = new jsPDF("l", "mm", "a4"); const pageW…"
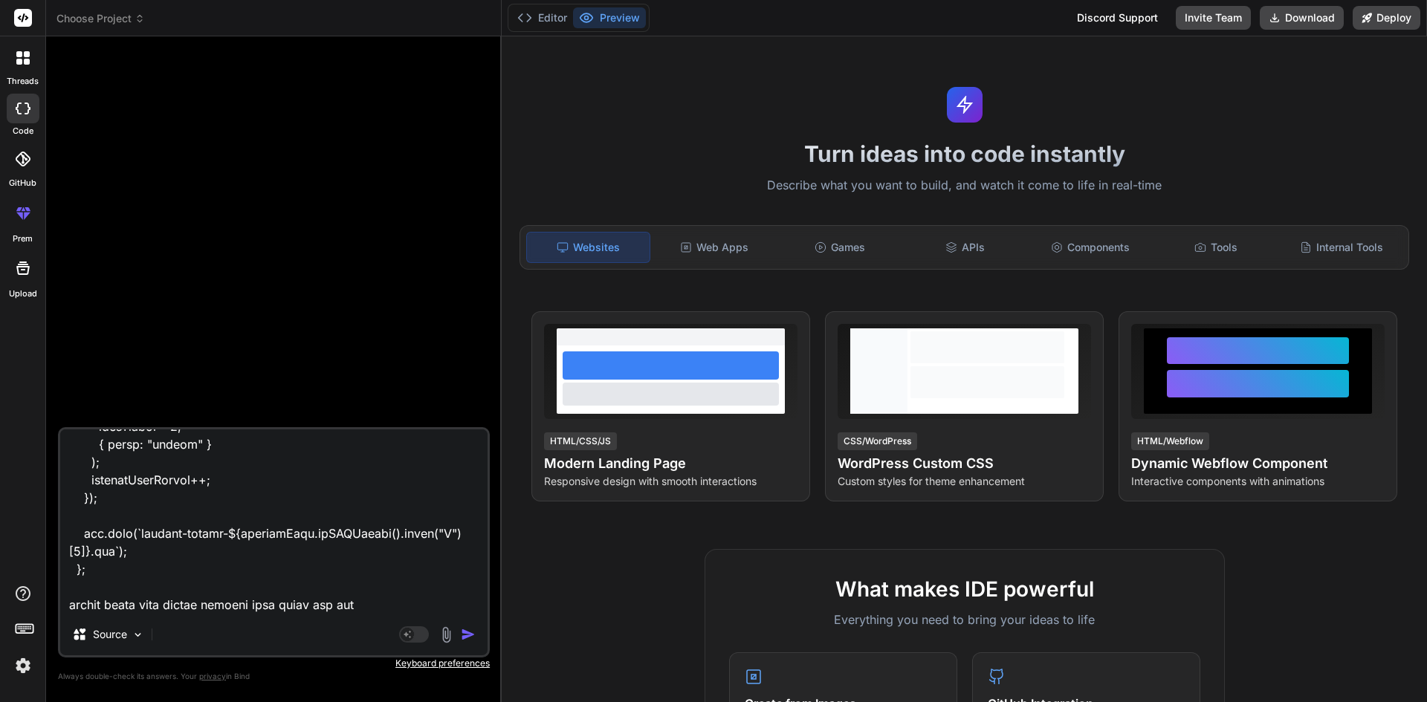
type textarea "x"
type textarea "const exportToPdf = () => { const doc = new jsPDF("l", "mm", "a4"); const pageW…"
type textarea "x"
type textarea "const exportToPdf = () => { const doc = new jsPDF("l", "mm", "a4"); const pageW…"
type textarea "x"
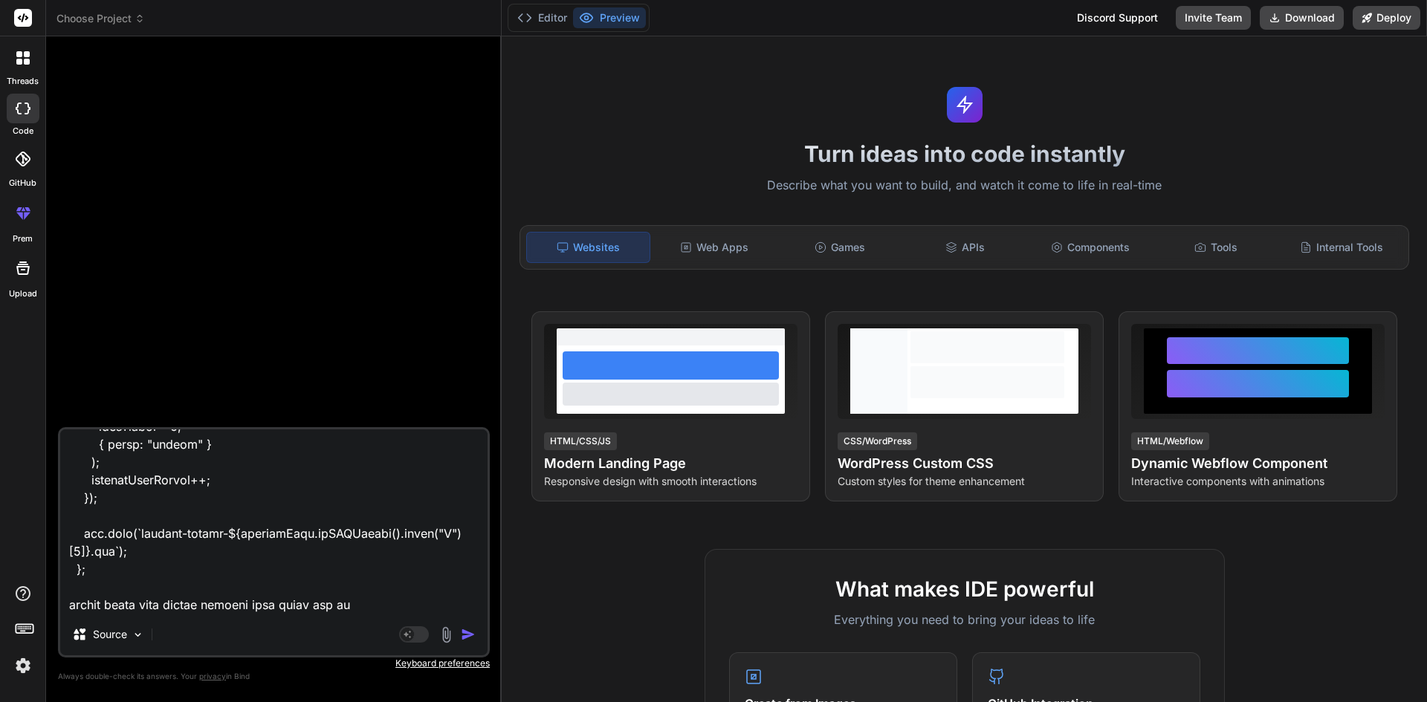
type textarea "const exportToPdf = () => { const doc = new jsPDF("l", "mm", "a4"); const pageW…"
type textarea "x"
type textarea "const exportToPdf = () => { const doc = new jsPDF("l", "mm", "a4"); const pageW…"
type textarea "x"
type textarea "const exportToPdf = () => { const doc = new jsPDF("l", "mm", "a4"); const pageW…"
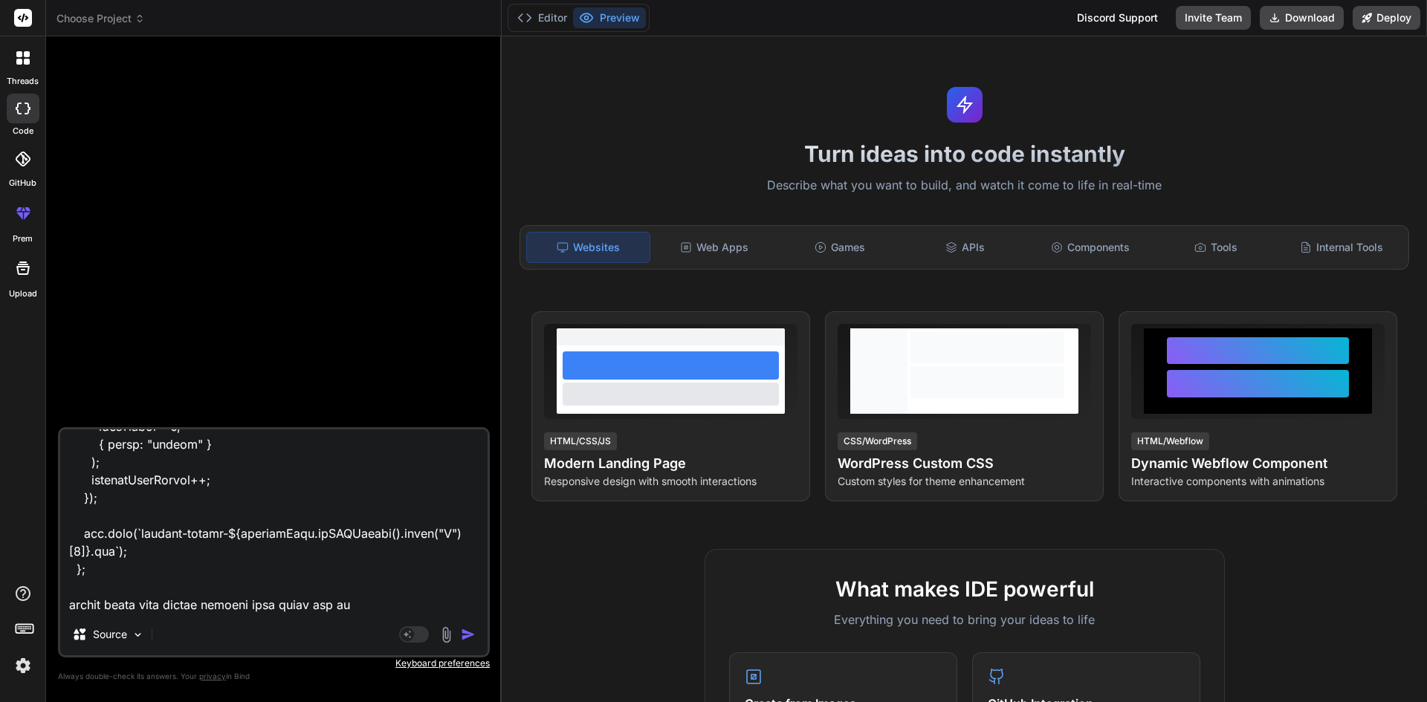
type textarea "x"
type textarea "const exportToPdf = () => { const doc = new jsPDF("l", "mm", "a4"); const pageW…"
type textarea "x"
type textarea "const exportToPdf = () => { const doc = new jsPDF("l", "mm", "a4"); const pageW…"
type textarea "x"
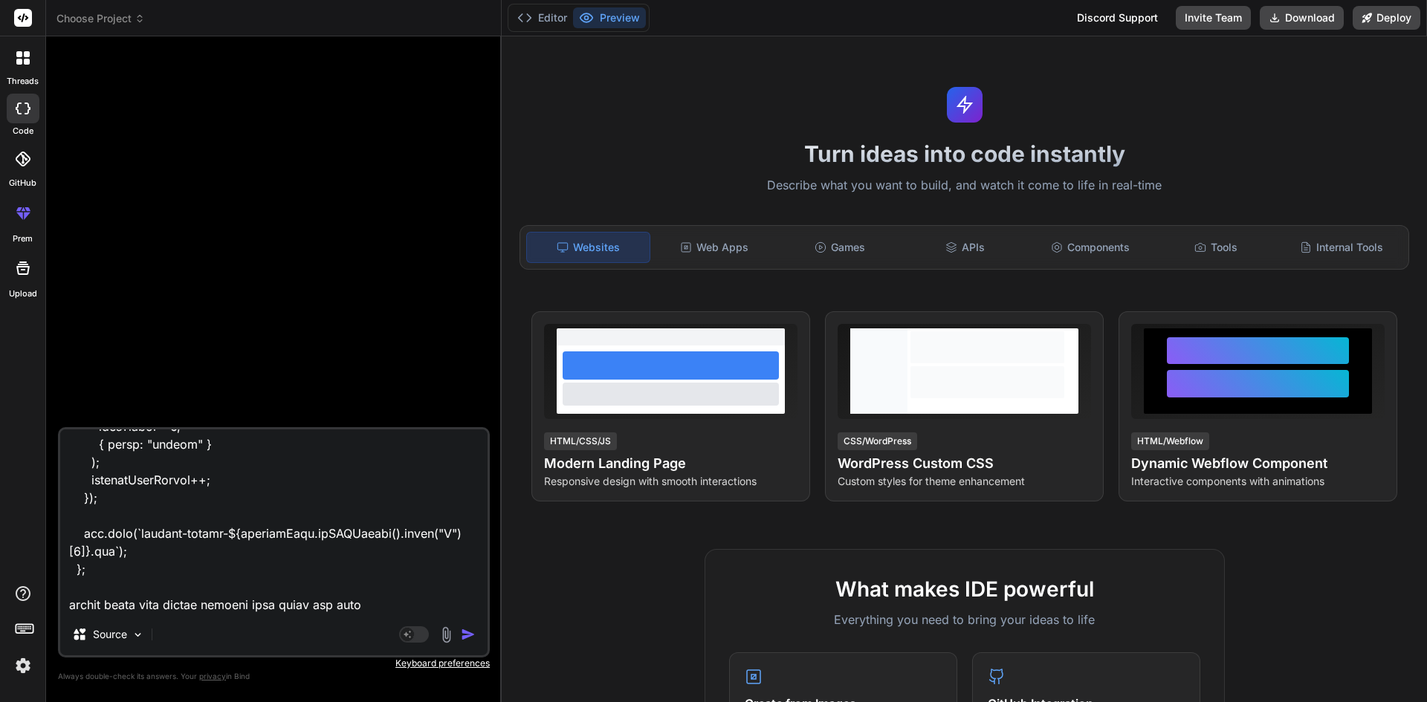
type textarea "const exportToPdf = () => { const doc = new jsPDF("l", "mm", "a4"); const pageW…"
type textarea "x"
type textarea "const exportToPdf = () => { const doc = new jsPDF("l", "mm", "a4"); const pageW…"
type textarea "x"
type textarea "const exportToPdf = () => { const doc = new jsPDF("l", "mm", "a4"); const pageW…"
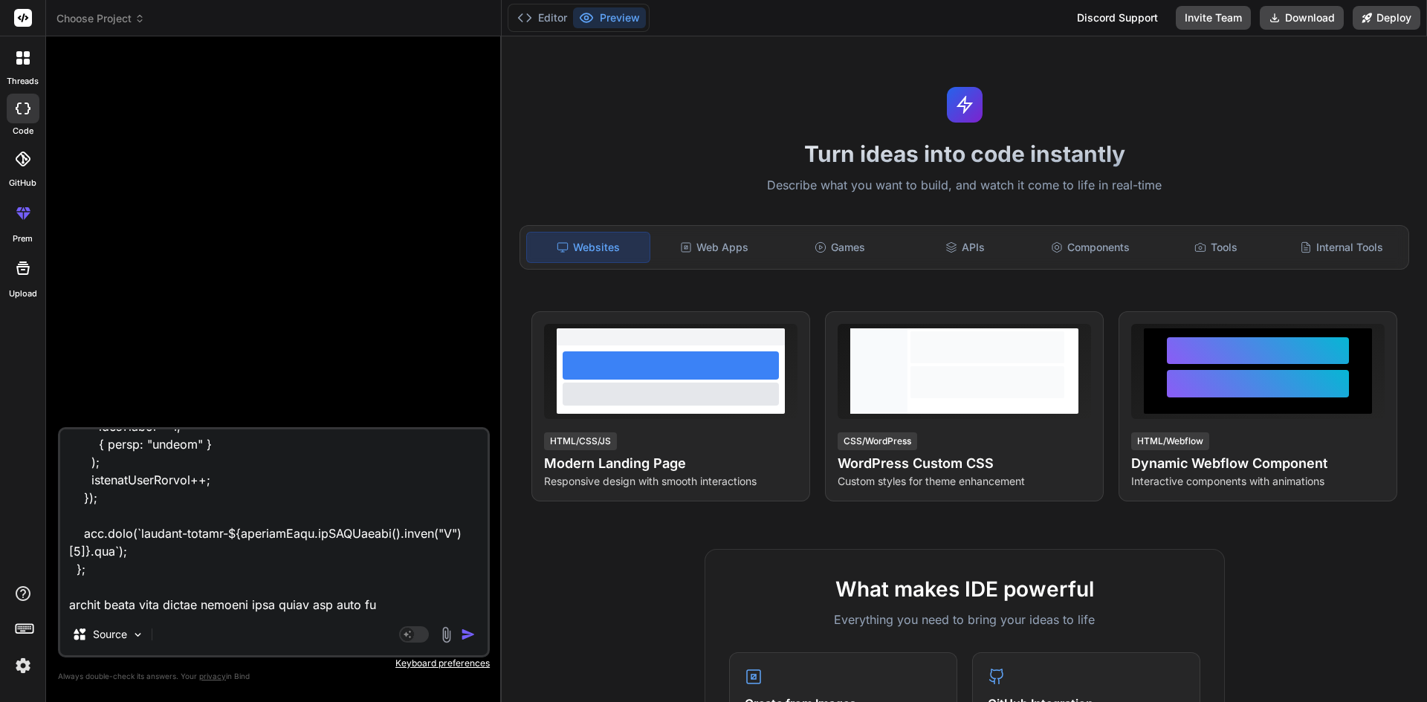
type textarea "x"
type textarea "const exportToPdf = () => { const doc = new jsPDF("l", "mm", "a4"); const pageW…"
type textarea "x"
type textarea "const exportToPdf = () => { const doc = new jsPDF("l", "mm", "a4"); const pageW…"
type textarea "x"
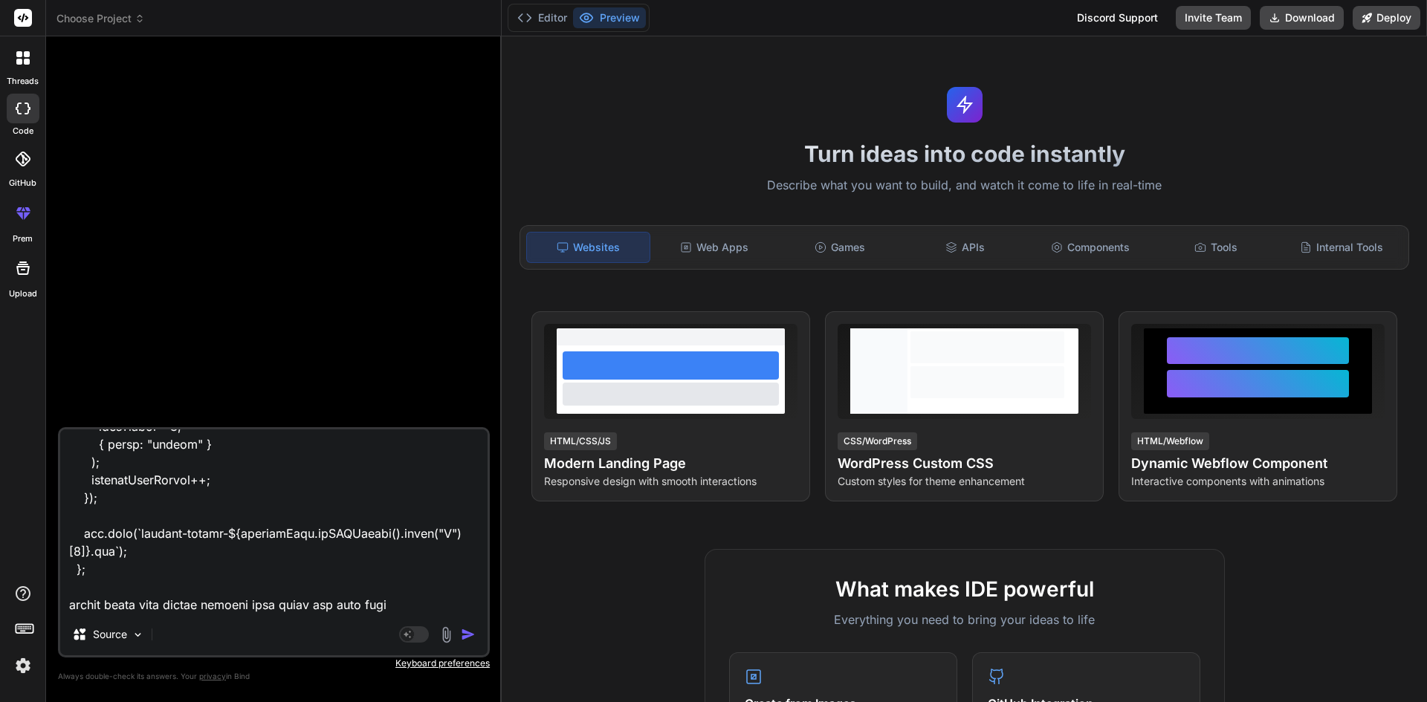
type textarea "const exportToPdf = () => { const doc = new jsPDF("l", "mm", "a4"); const pageW…"
type textarea "x"
type textarea "const exportToPdf = () => { const doc = new jsPDF("l", "mm", "a4"); const pageW…"
type textarea "x"
type textarea "const exportToPdf = () => { const doc = new jsPDF("l", "mm", "a4"); const pageW…"
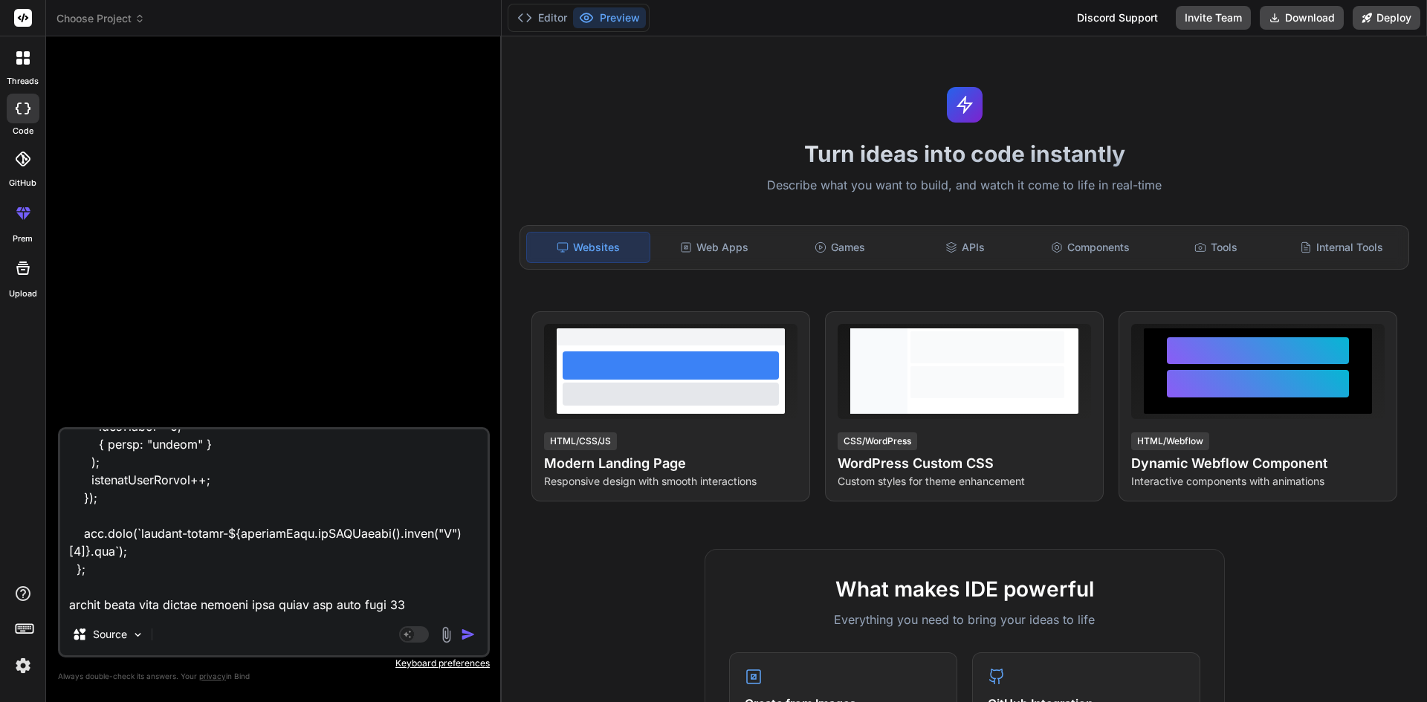
type textarea "x"
type textarea "const exportToPdf = () => { const doc = new jsPDF("l", "mm", "a4"); const pageW…"
type textarea "x"
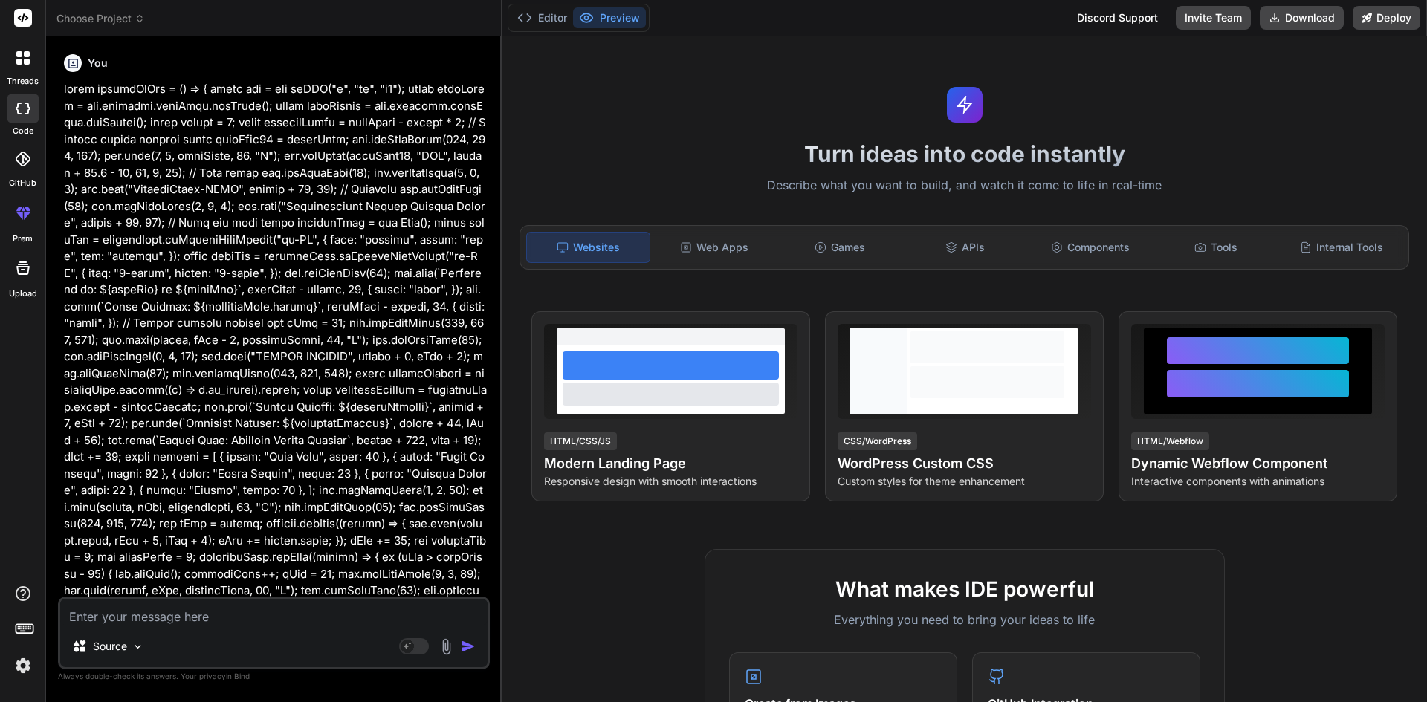
scroll to position [0, 0]
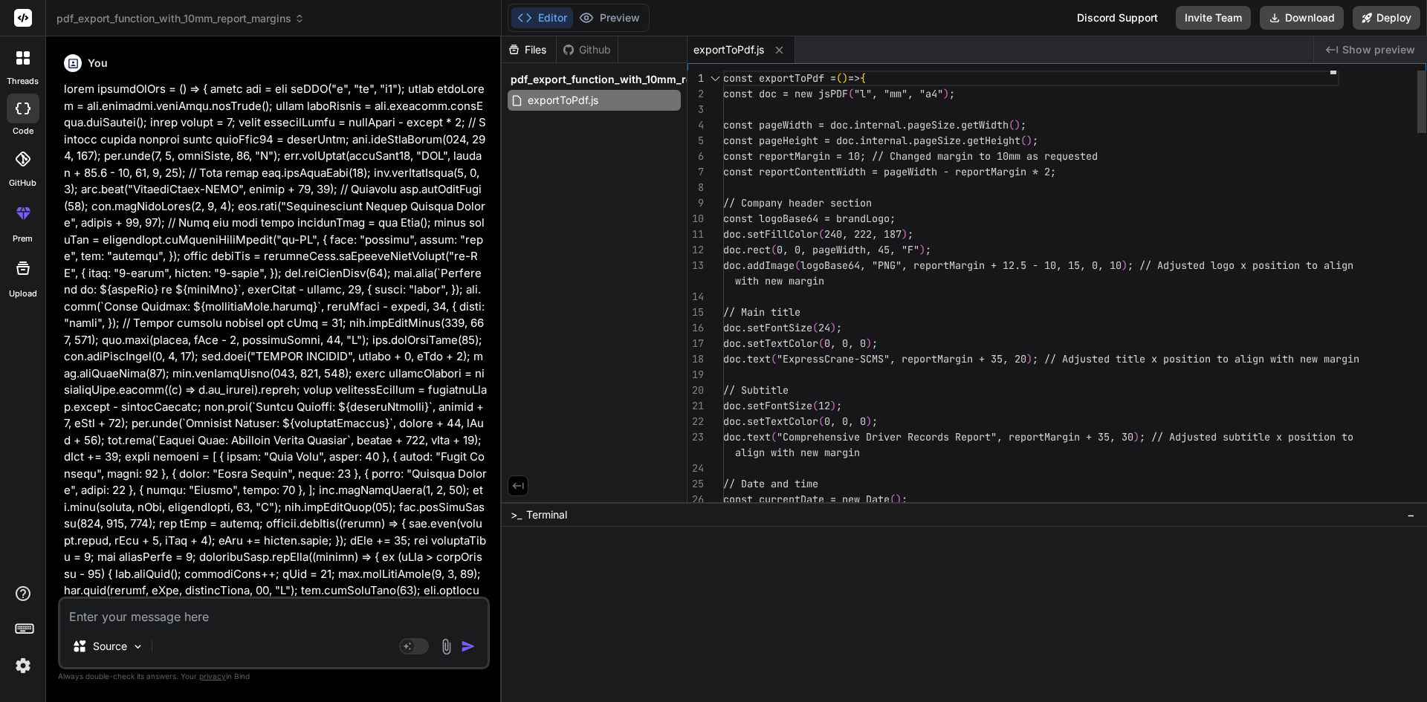
type textarea "x"
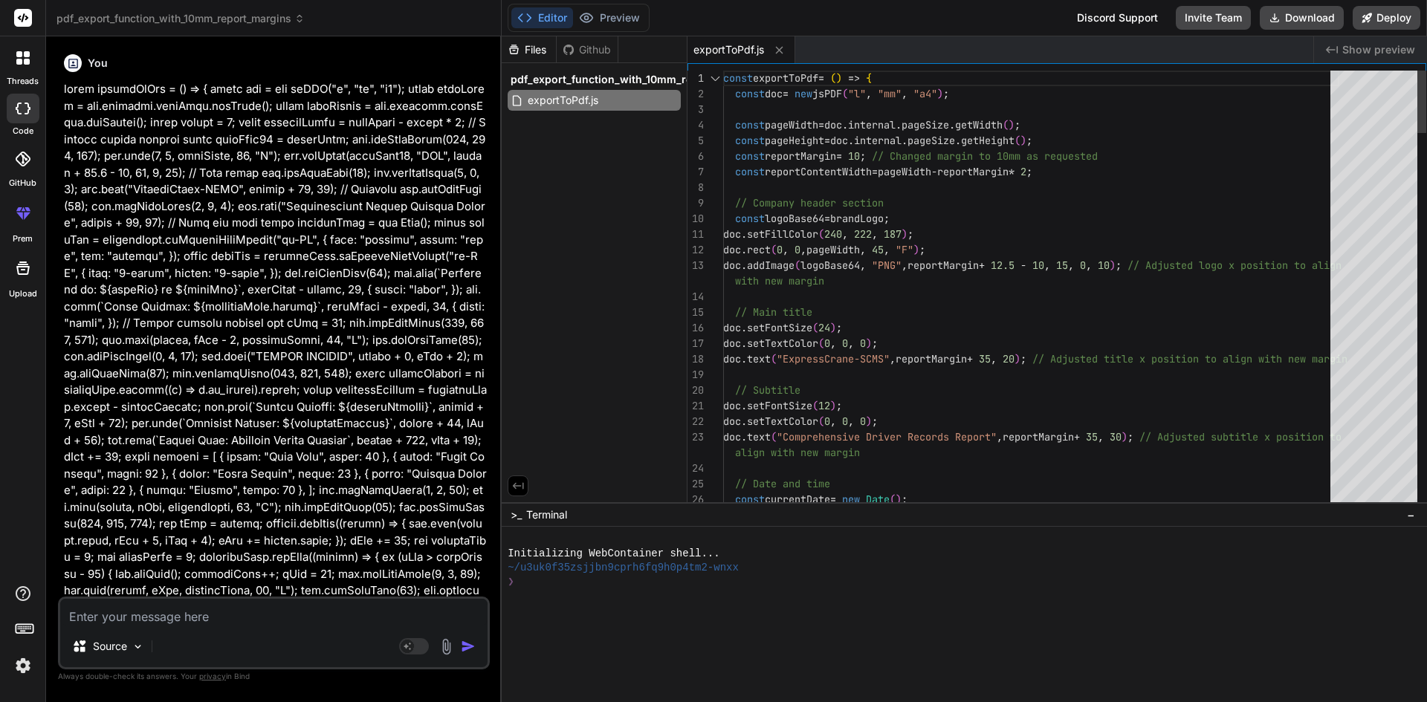
type textarea "const exportToPdf = () => { const doc = new jsPDF("l", "mm", "a4"); const pageW…"
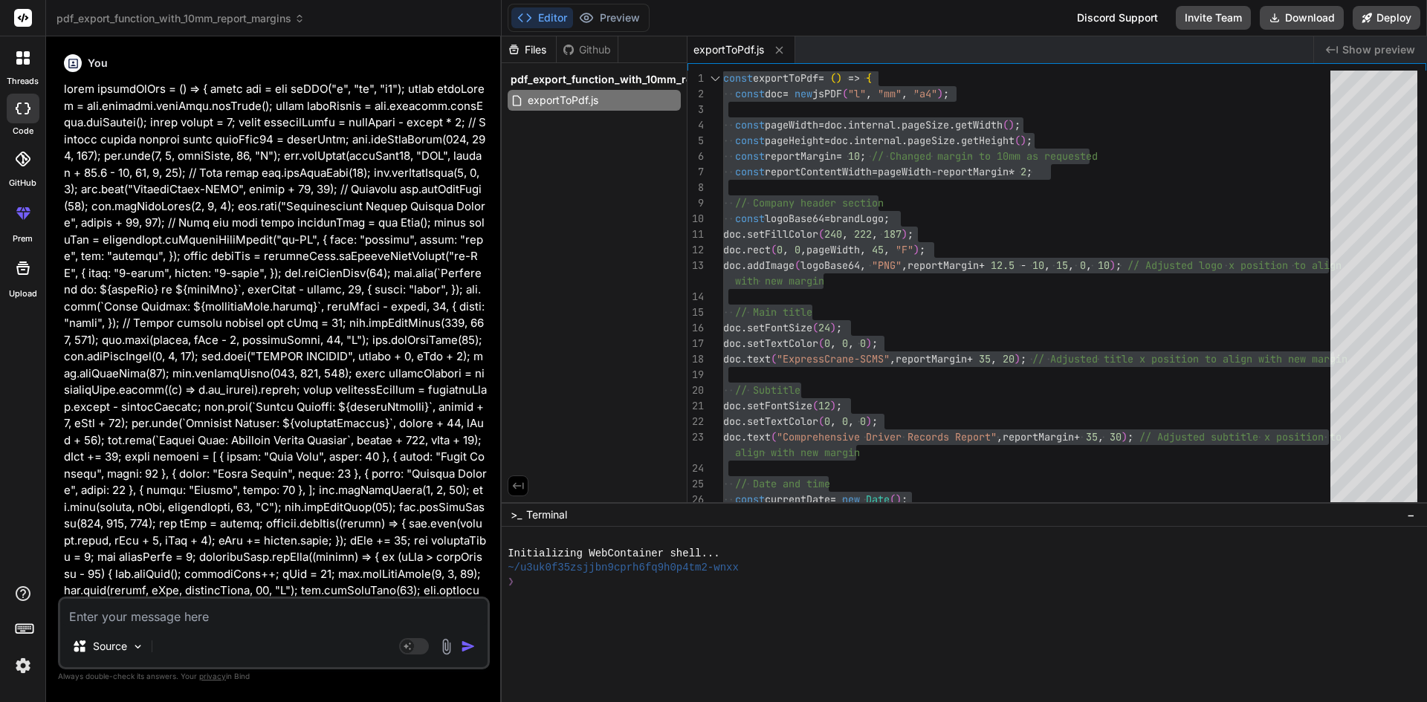
click at [222, 625] on textarea at bounding box center [273, 612] width 427 height 27
paste textarea "const handleChangePhoneNumber = (e) => { const { value } = [DOMAIN_NAME]; if (/…"
type textarea "const handleChangePhoneNumber = (e) => { const { value } = [DOMAIN_NAME]; if (/…"
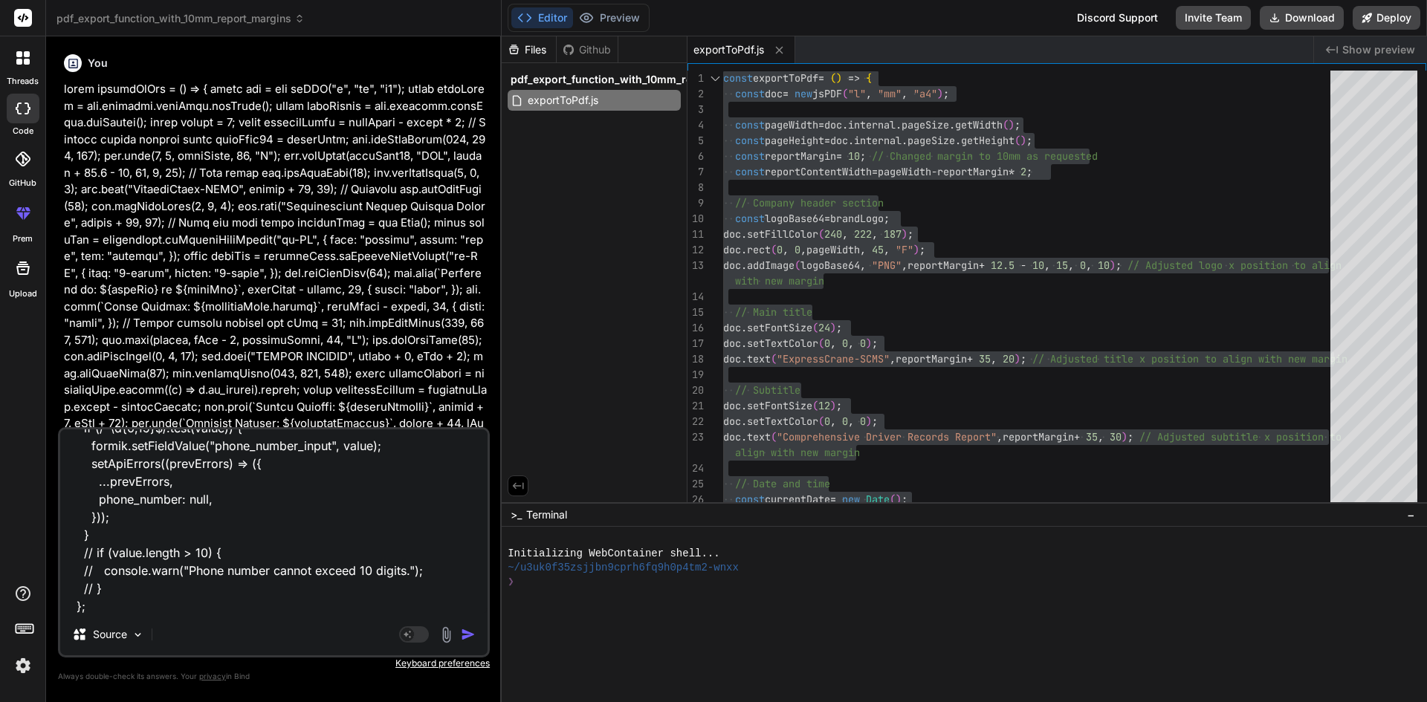
type textarea "x"
type textarea "const handleChangePhoneNumber = (e) => { const { value } = [DOMAIN_NAME]; if (/…"
type textarea "x"
type textarea "const handleChangePhoneNumber = (e) => { const { value } = [DOMAIN_NAME]; if (/…"
type textarea "x"
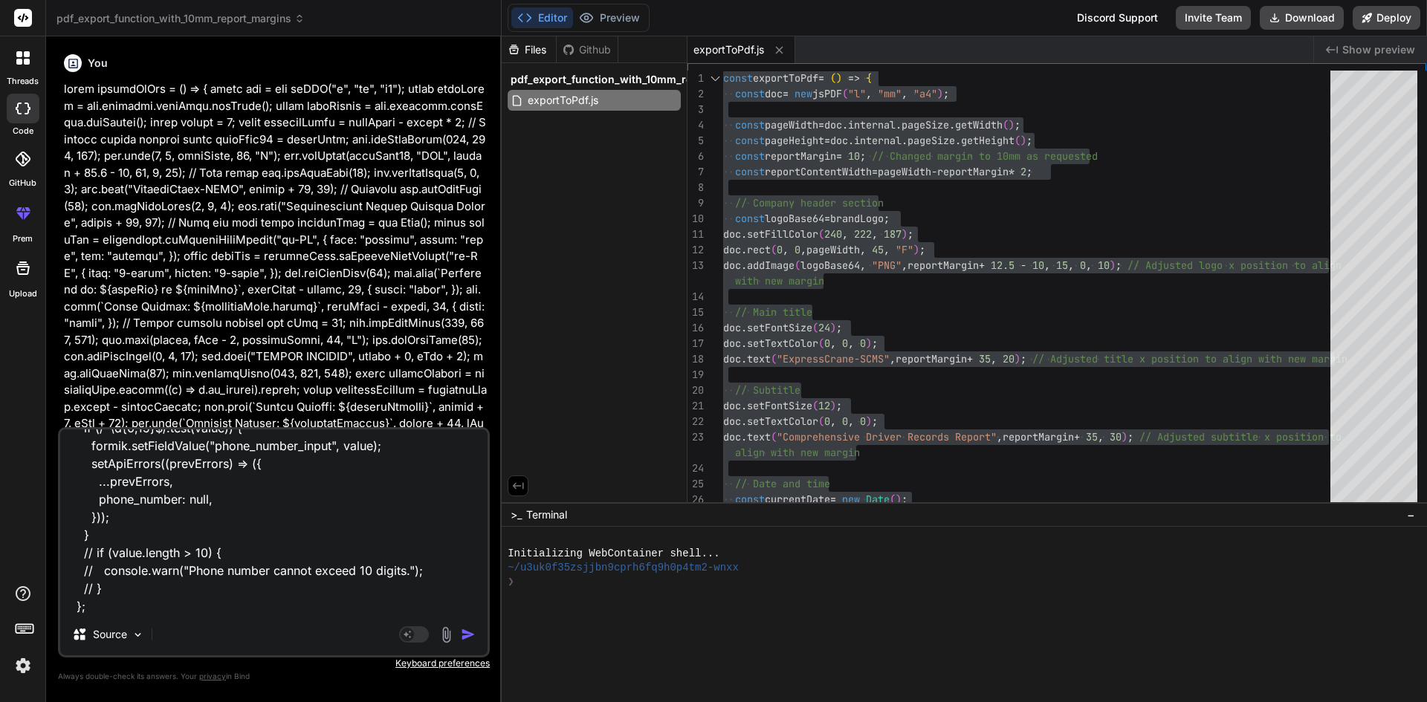
scroll to position [109, 0]
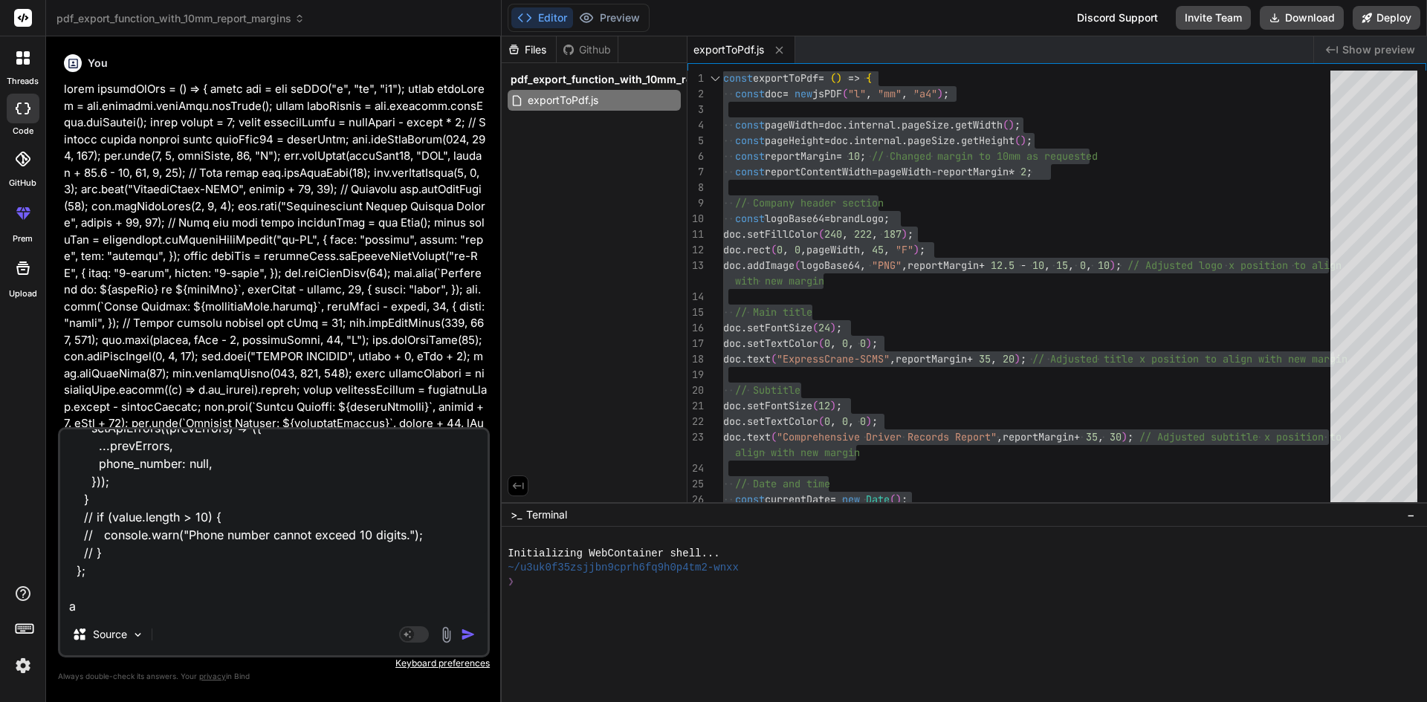
type textarea "const handleChangePhoneNumber = (e) => { const { value } = [DOMAIN_NAME]; if (/…"
type textarea "x"
type textarea "const handleChangePhoneNumber = (e) => { const { value } = [DOMAIN_NAME]; if (/…"
type textarea "x"
type textarea "const handleChangePhoneNumber = (e) => { const { value } = [DOMAIN_NAME]; if (/…"
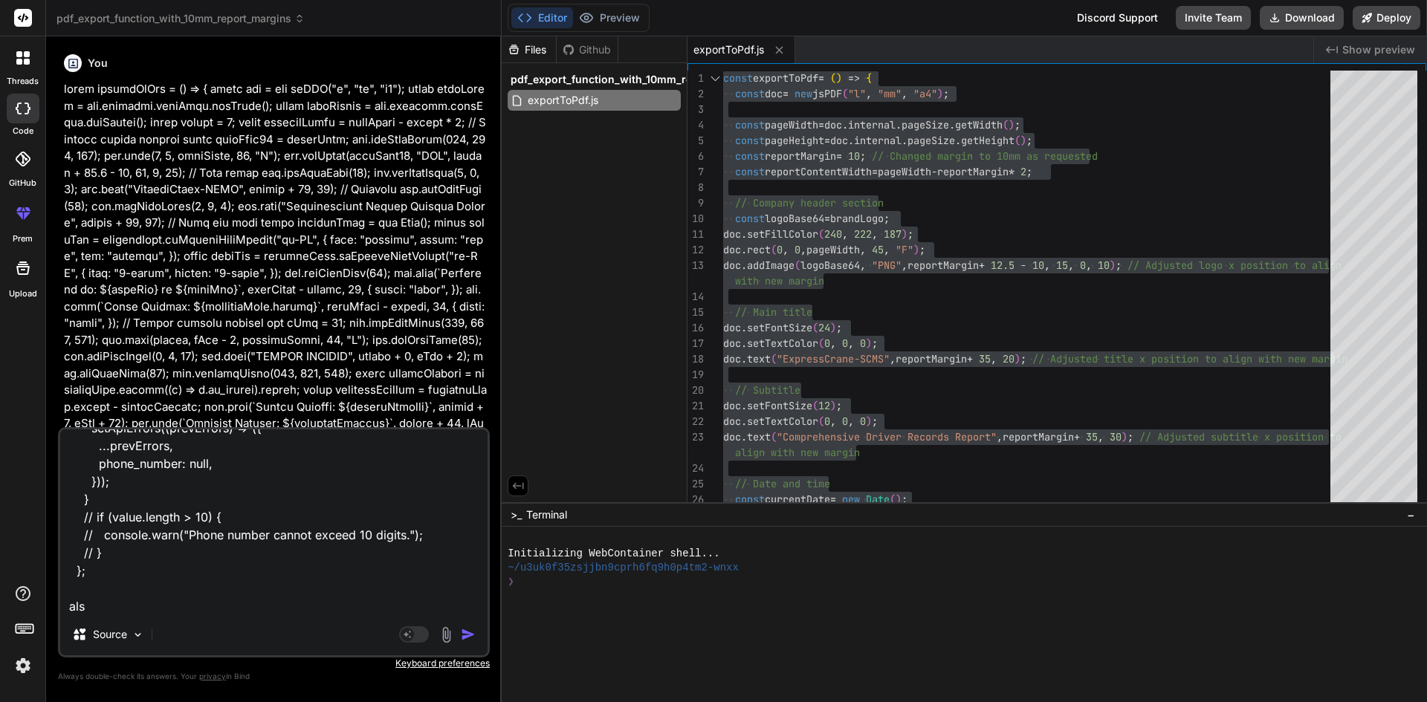
type textarea "x"
type textarea "const handleChangePhoneNumber = (e) => { const { value } = [DOMAIN_NAME]; if (/…"
type textarea "x"
type textarea "const handleChangePhoneNumber = (e) => { const { value } = [DOMAIN_NAME]; if (/…"
type textarea "x"
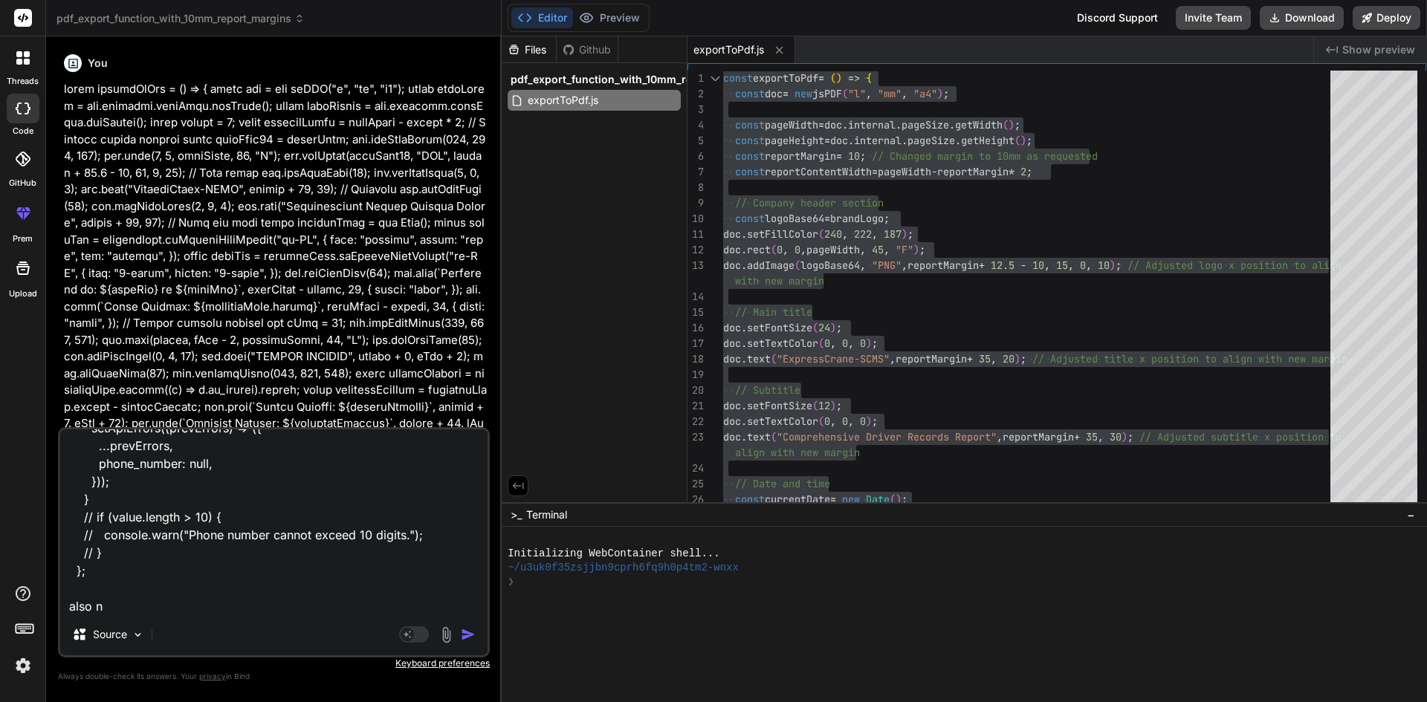
type textarea "const handleChangePhoneNumber = (e) => { const { value } = [DOMAIN_NAME]; if (/…"
type textarea "x"
type textarea "const handleChangePhoneNumber = (e) => { const { value } = [DOMAIN_NAME]; if (/…"
type textarea "x"
type textarea "const handleChangePhoneNumber = (e) => { const { value } = [DOMAIN_NAME]; if (/…"
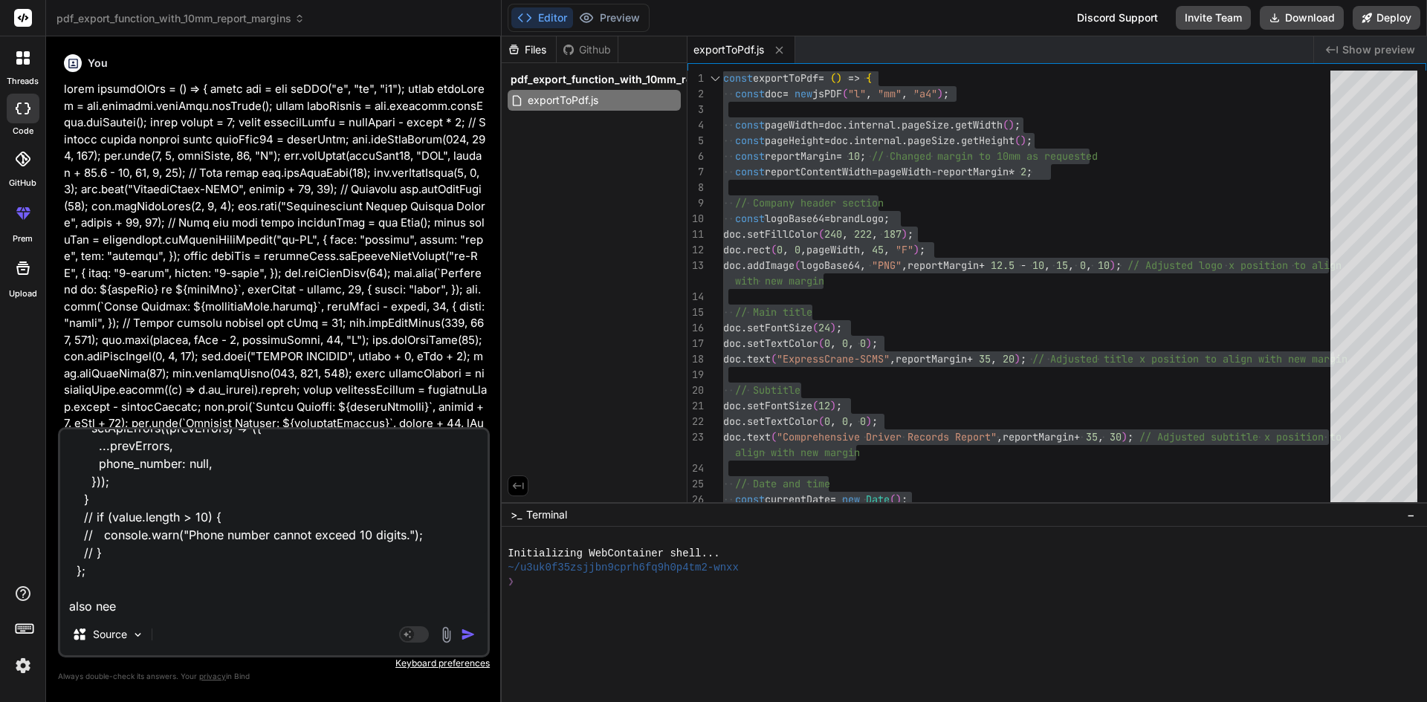
type textarea "x"
type textarea "const handleChangePhoneNumber = (e) => { const { value } = [DOMAIN_NAME]; if (/…"
type textarea "x"
type textarea "const handleChangePhoneNumber = (e) => { const { value } = [DOMAIN_NAME]; if (/…"
type textarea "x"
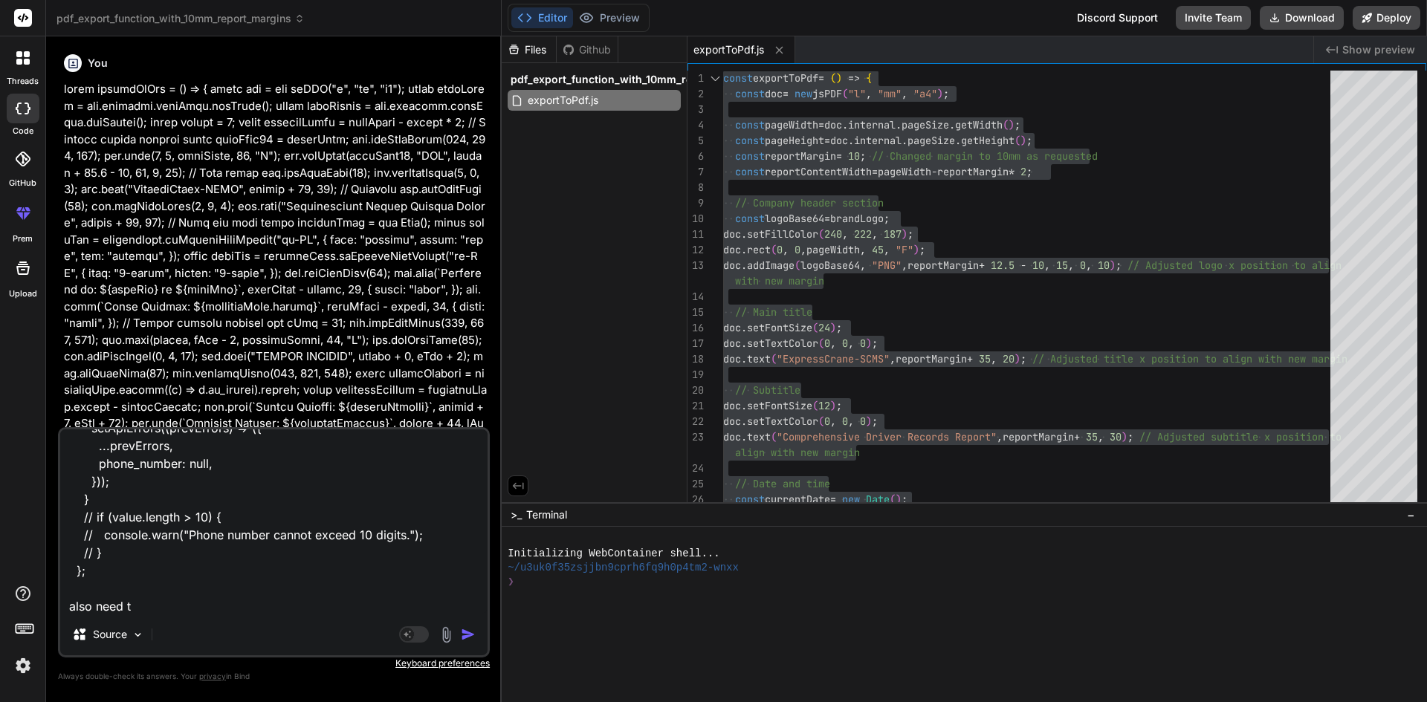
type textarea "const handleChangePhoneNumber = (e) => { const { value } = [DOMAIN_NAME]; if (/…"
type textarea "x"
type textarea "const handleChangePhoneNumber = (e) => { const { value } = [DOMAIN_NAME]; if (/…"
type textarea "x"
type textarea "const handleChangePhoneNumber = (e) => { const { value } = [DOMAIN_NAME]; if (/…"
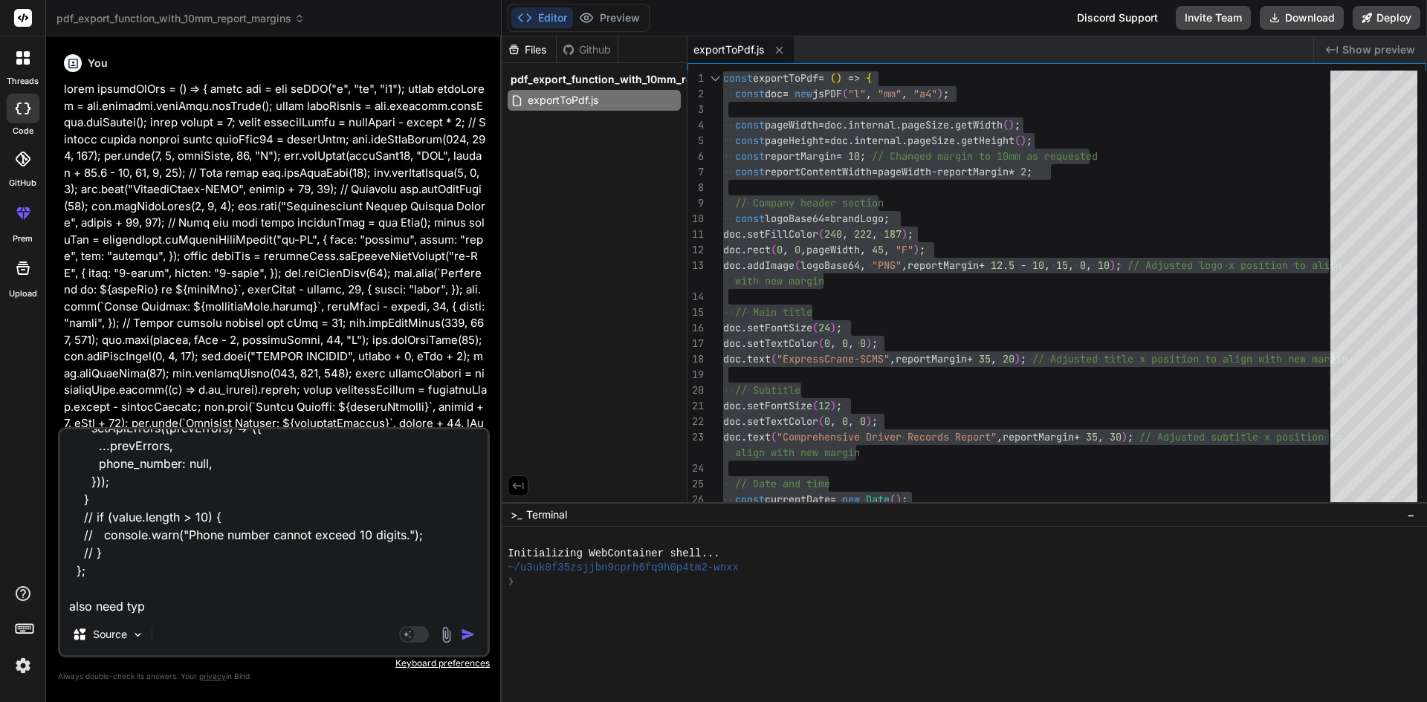
type textarea "x"
type textarea "const handleChangePhoneNumber = (e) => { const { value } = [DOMAIN_NAME]; if (/…"
type textarea "x"
type textarea "const handleChangePhoneNumber = (e) => { const { value } = [DOMAIN_NAME]; if (/…"
type textarea "x"
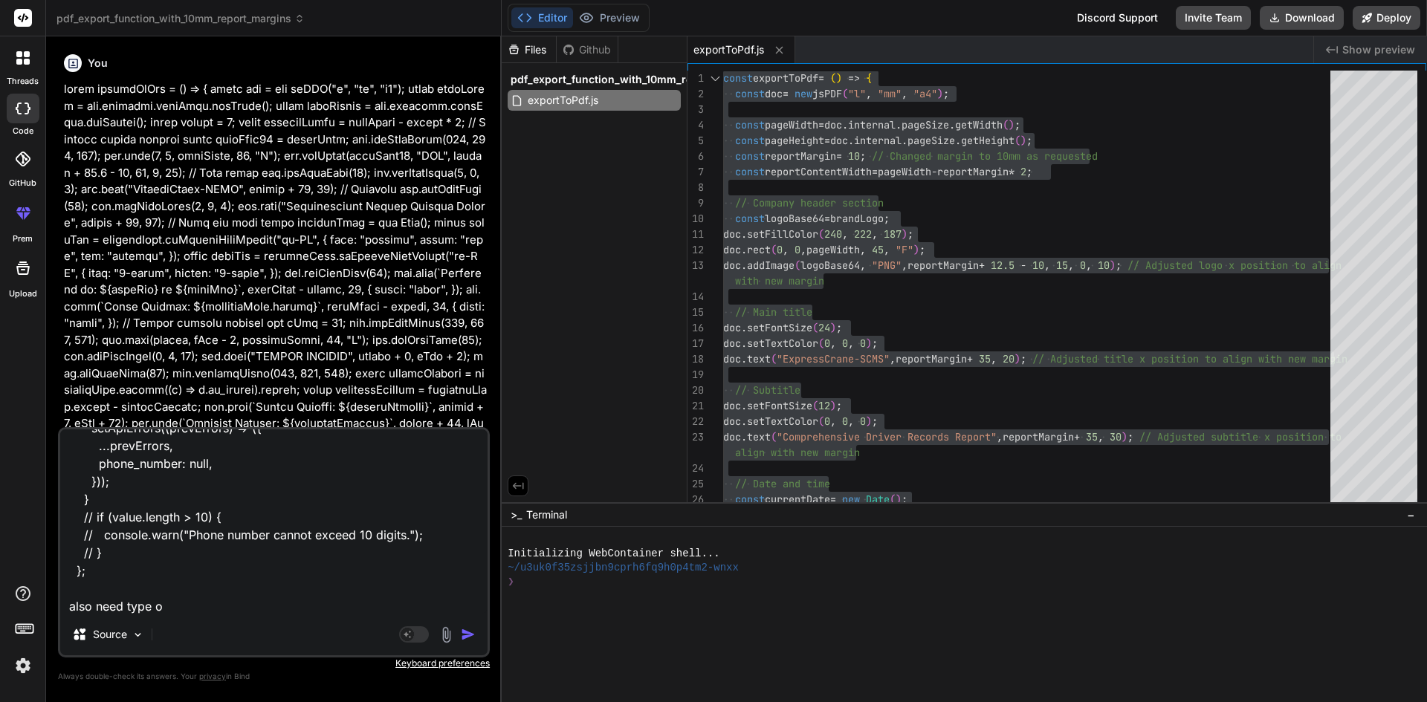
type textarea "const handleChangePhoneNumber = (e) => { const { value } = [DOMAIN_NAME]; if (/…"
type textarea "x"
type textarea "const handleChangePhoneNumber = (e) => { const { value } = [DOMAIN_NAME]; if (/…"
type textarea "x"
type textarea "const handleChangePhoneNumber = (e) => { const { value } = [DOMAIN_NAME]; if (/…"
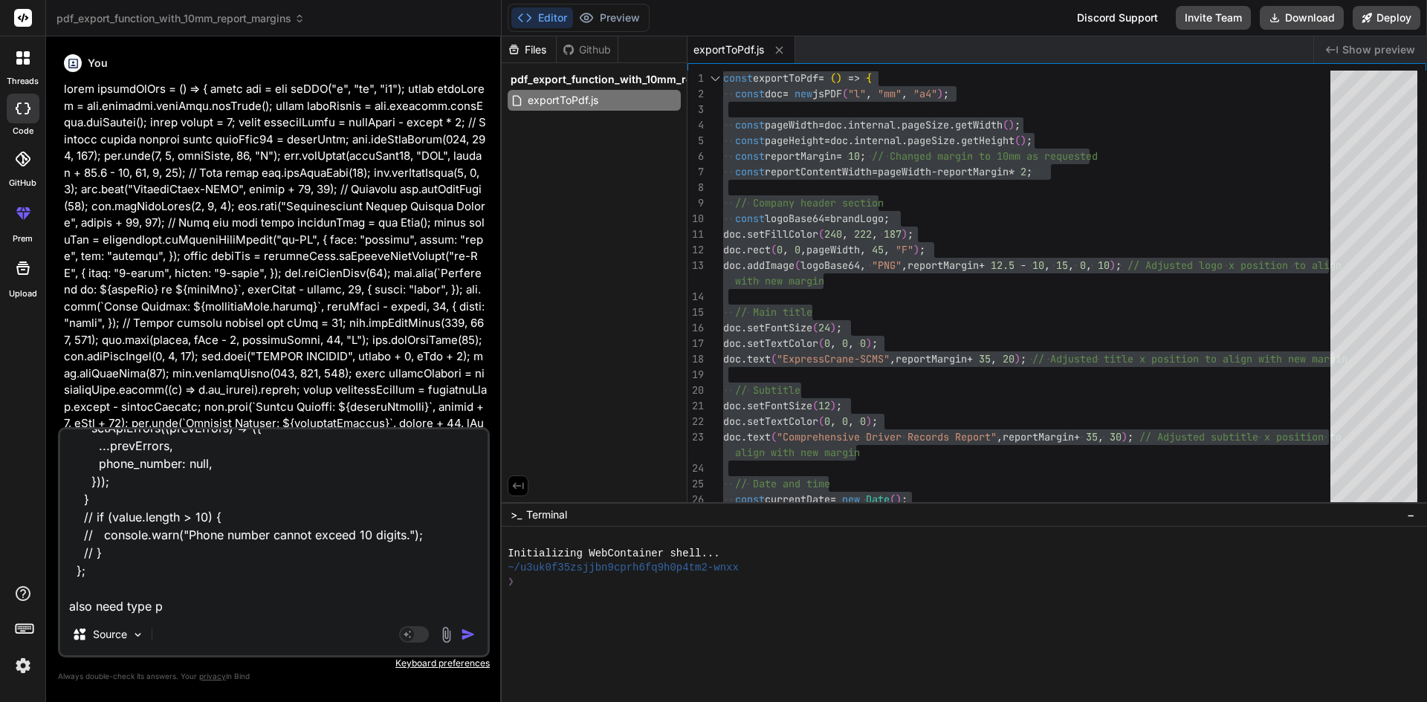
type textarea "x"
type textarea "const handleChangePhoneNumber = (e) => { const { value } = [DOMAIN_NAME]; if (/…"
type textarea "x"
type textarea "const handleChangePhoneNumber = (e) => { const { value } = [DOMAIN_NAME]; if (/…"
type textarea "x"
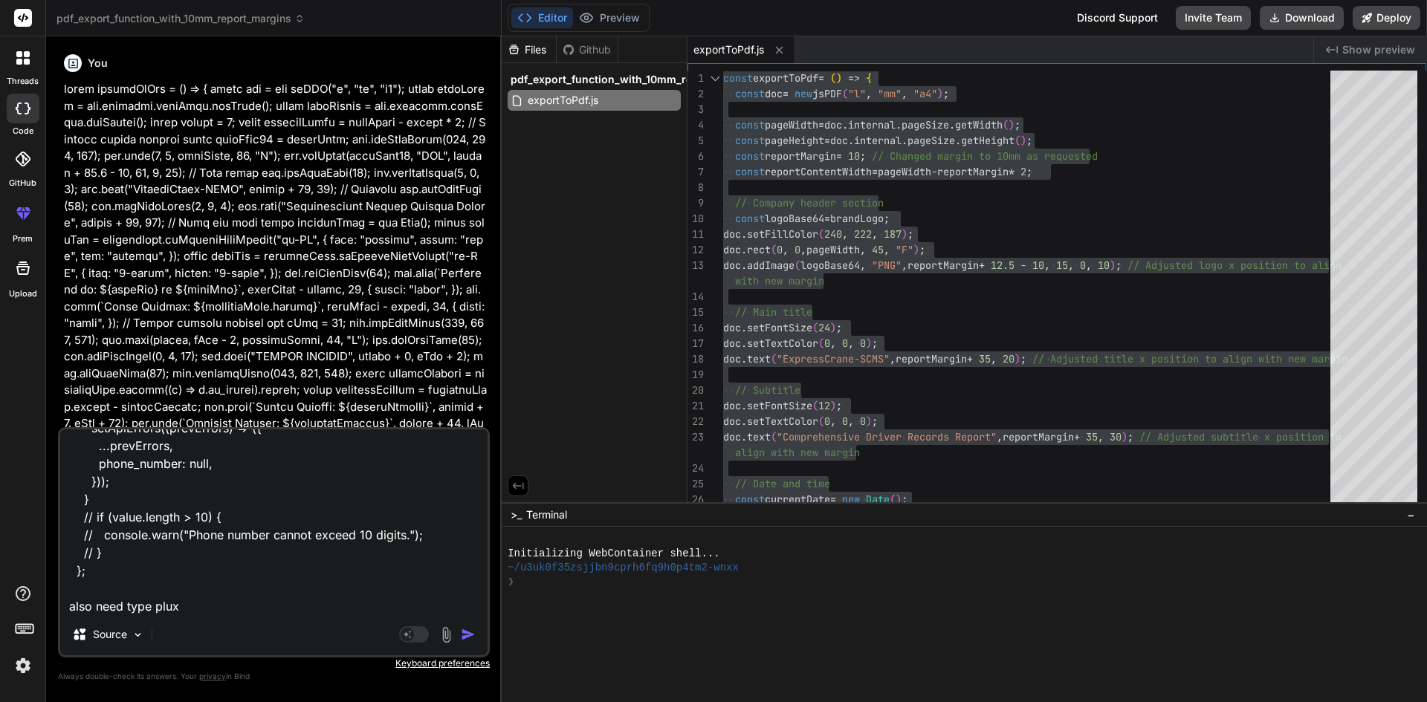
type textarea "const handleChangePhoneNumber = (e) => { const { value } = [DOMAIN_NAME]; if (/…"
type textarea "x"
type textarea "const handleChangePhoneNumber = (e) => { const { value } = [DOMAIN_NAME]; if (/…"
type textarea "x"
type textarea "const handleChangePhoneNumber = (e) => { const { value } = [DOMAIN_NAME]; if (/…"
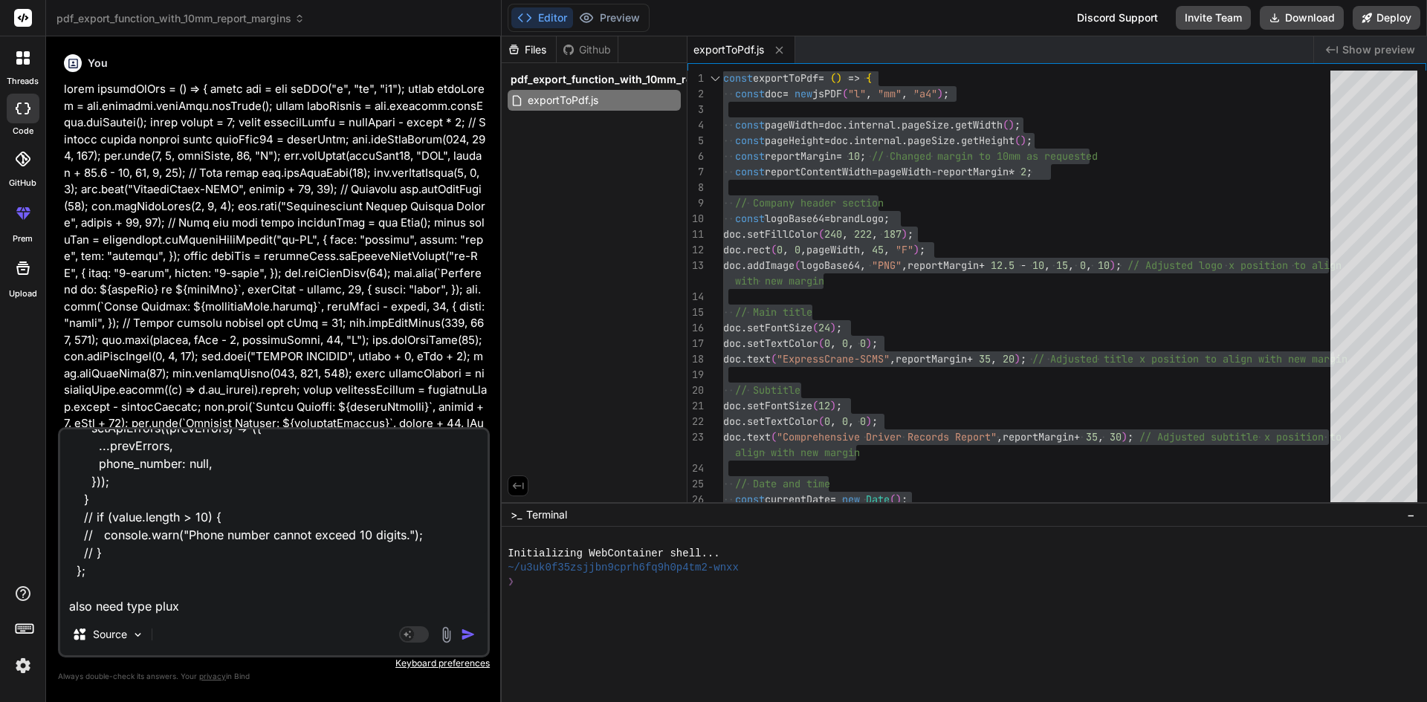
type textarea "x"
type textarea "const handleChangePhoneNumber = (e) => { const { value } = [DOMAIN_NAME]; if (/…"
paste textarea "<Input type="text" placeholder="Enter Phone Number" id="Phone" label={ <span> {…"
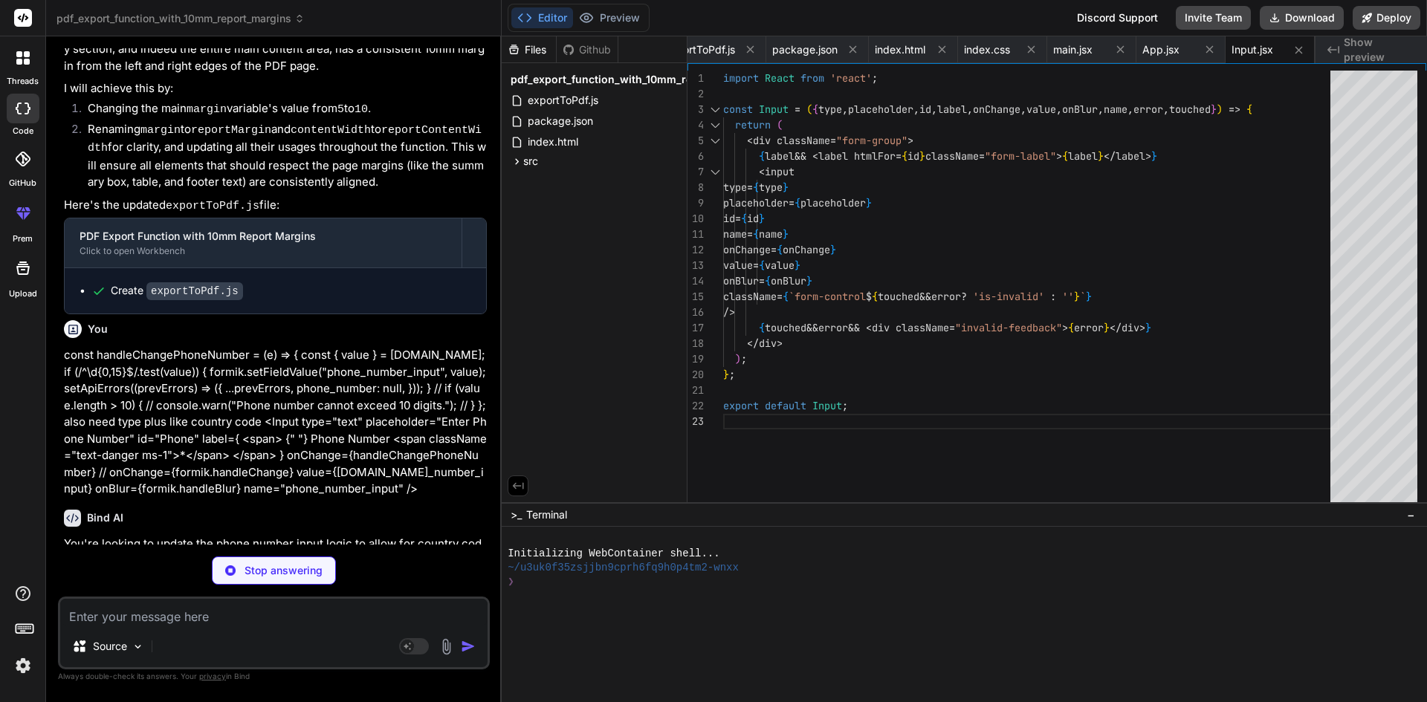
scroll to position [0, 178]
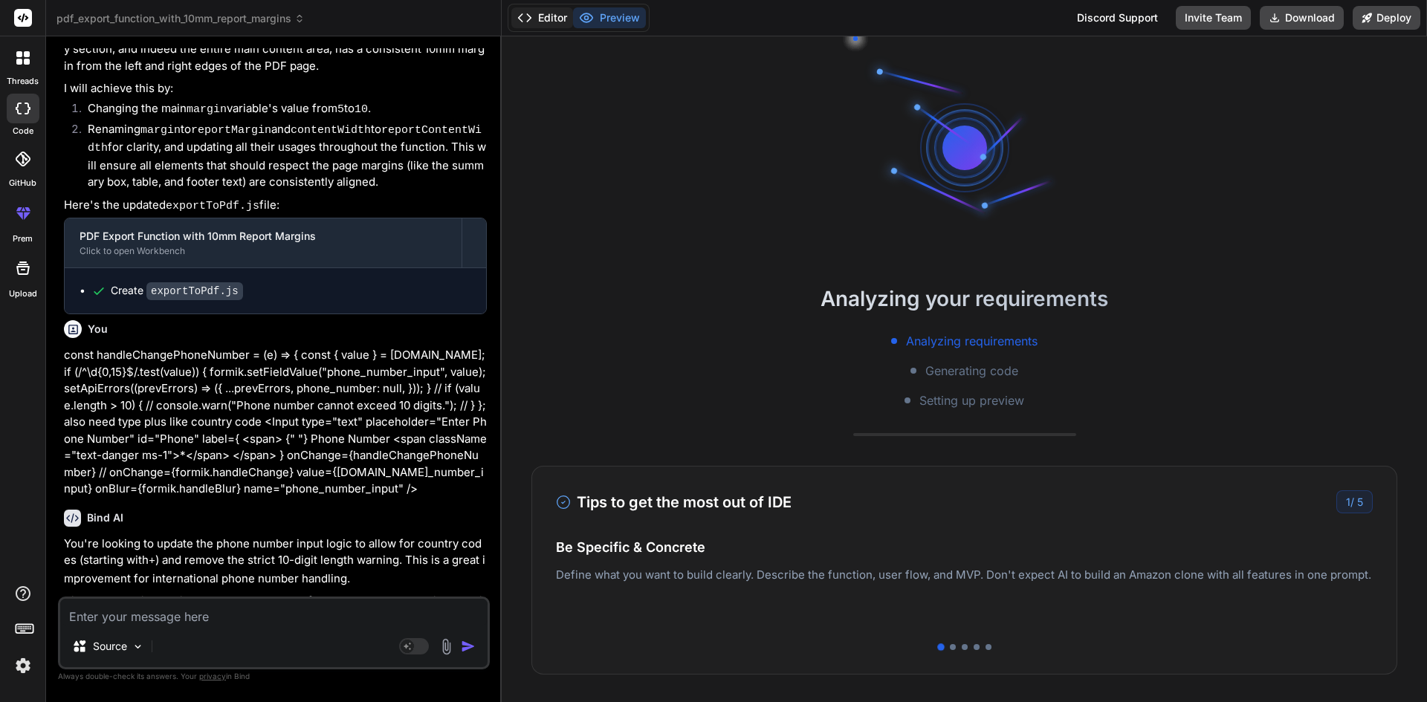
click at [554, 16] on button "Editor" at bounding box center [542, 17] width 62 height 21
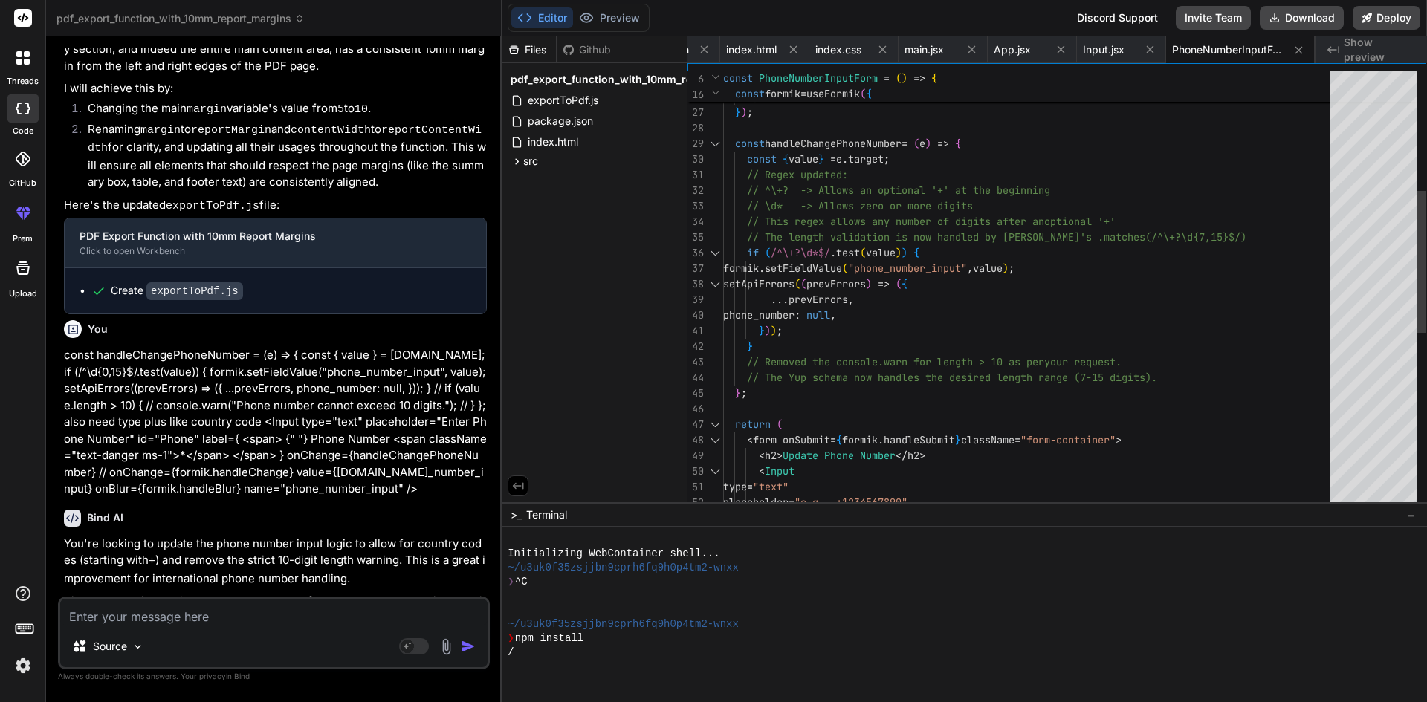
scroll to position [0, 0]
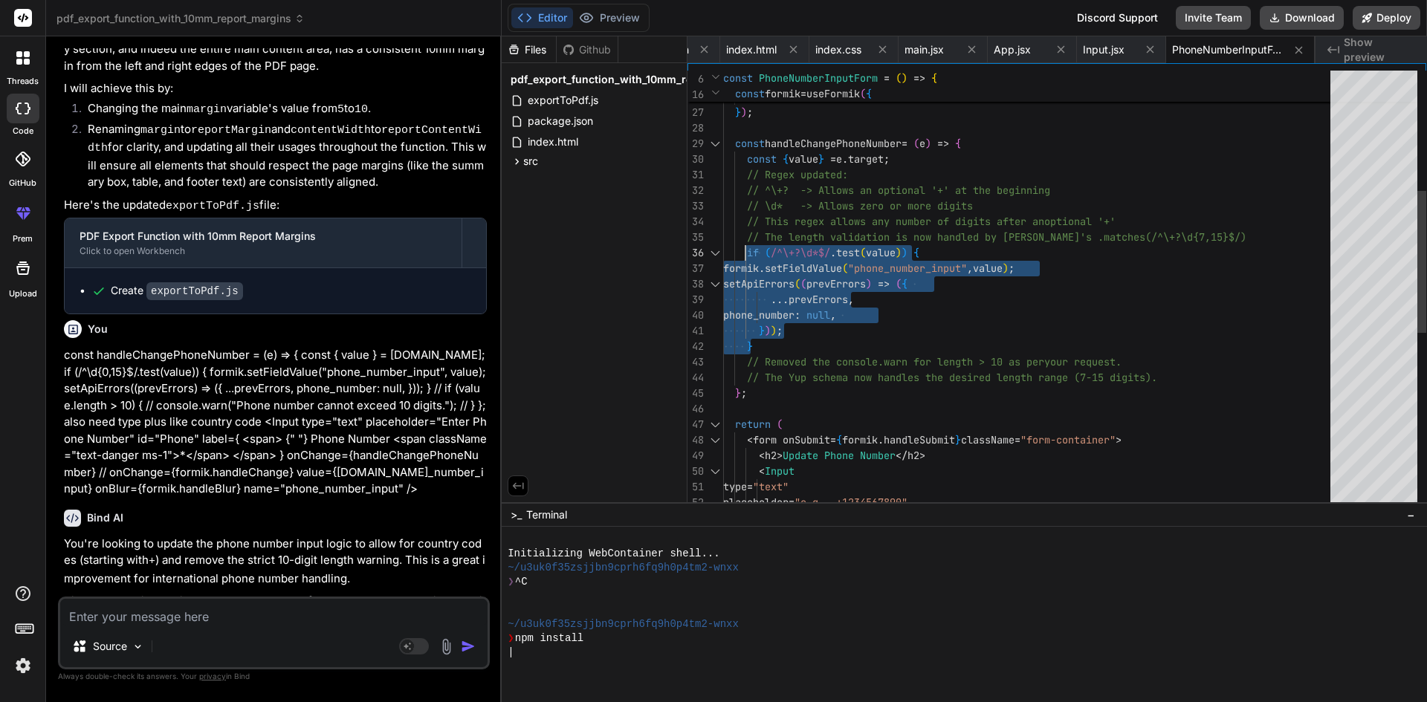
drag, startPoint x: 769, startPoint y: 343, endPoint x: 747, endPoint y: 251, distance: 95.4
click at [747, 251] on div "alert ( `Submitted Phone Number: $ { values . phone_number_input } ` ) ; // Her…" at bounding box center [1031, 378] width 616 height 1358
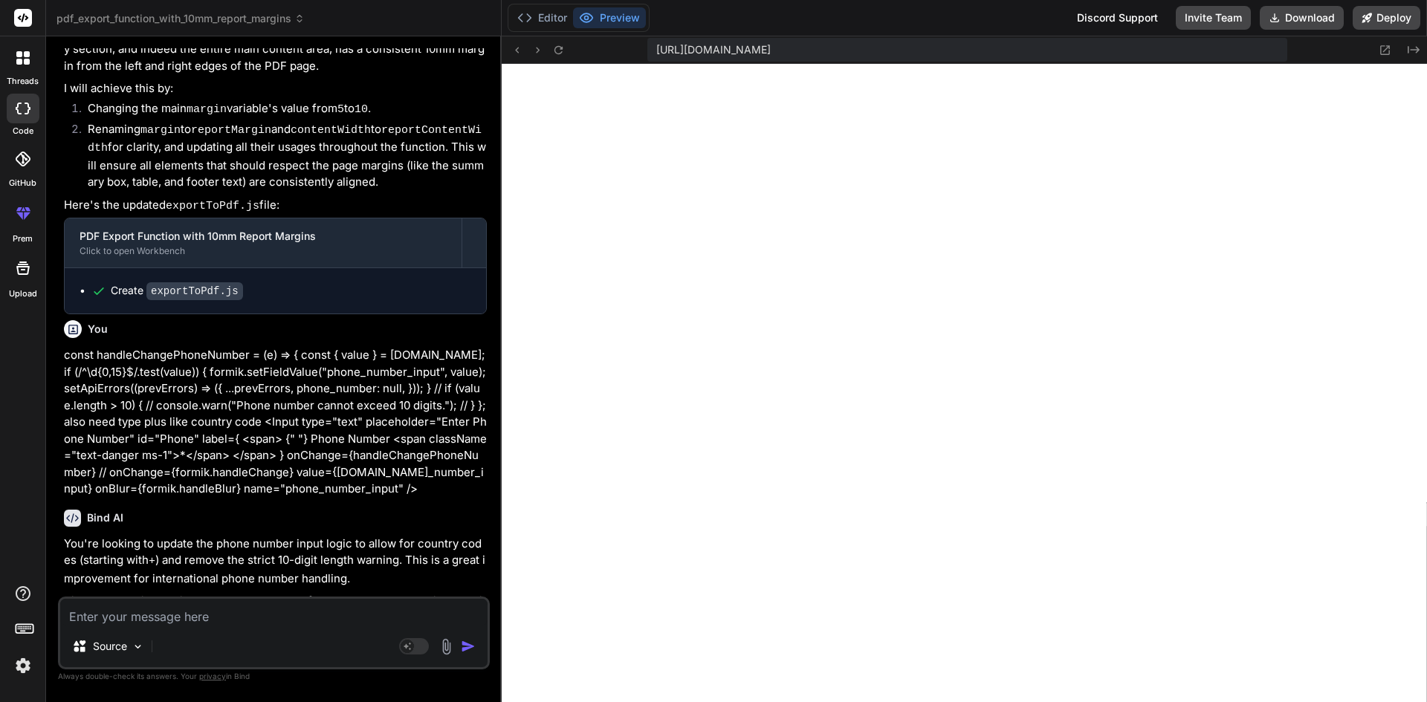
scroll to position [424, 0]
click at [550, 13] on button "Editor" at bounding box center [542, 17] width 62 height 21
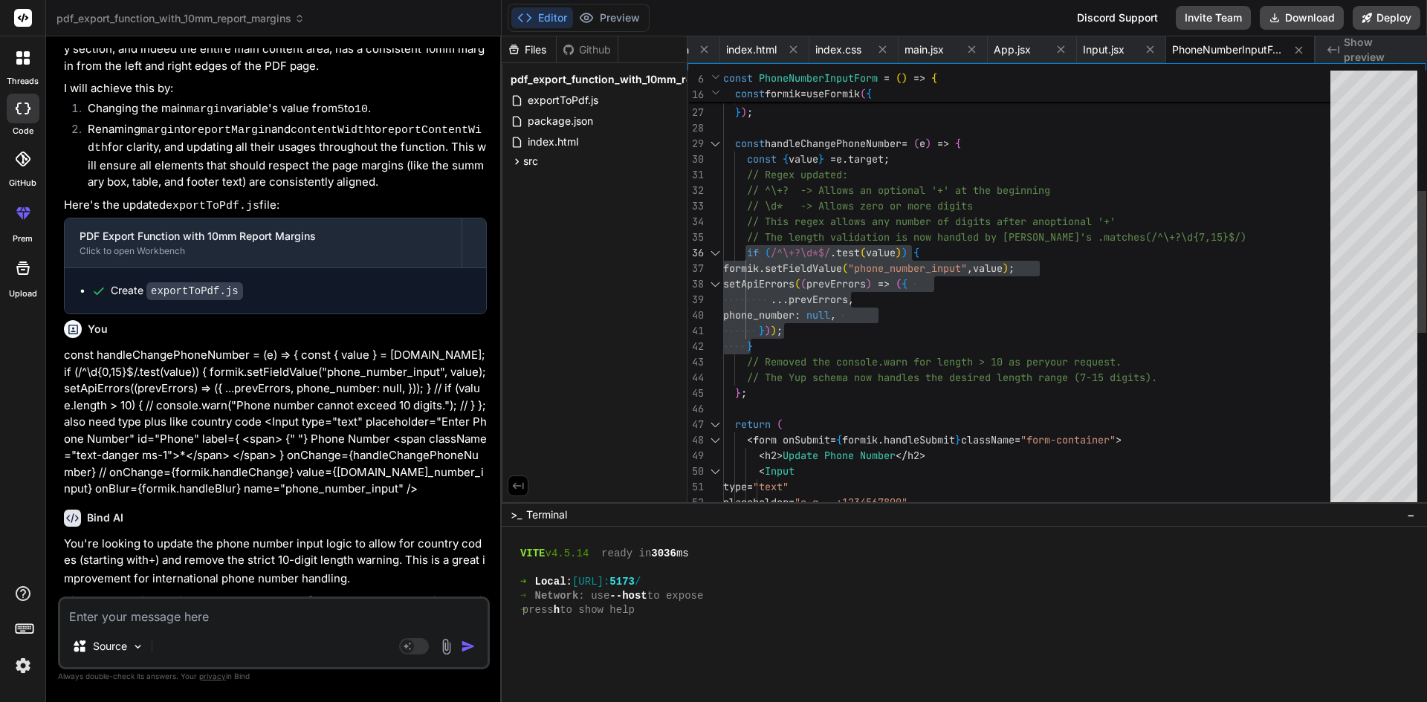
click at [859, 345] on div "alert ( `Submitted Phone Number: $ { values . phone_number_input } ` ) ; // Her…" at bounding box center [1031, 378] width 616 height 1358
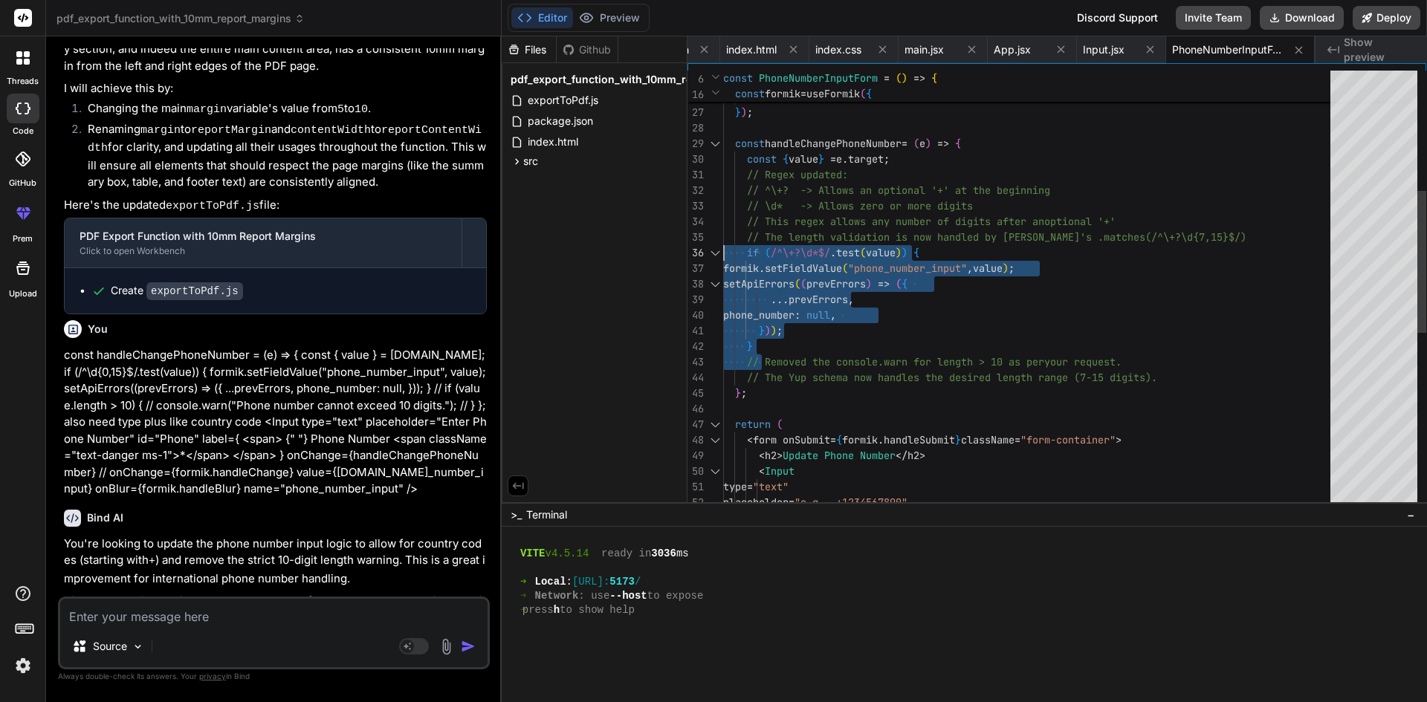
drag, startPoint x: 762, startPoint y: 353, endPoint x: 725, endPoint y: 249, distance: 110.5
click at [725, 249] on div "alert ( `Submitted Phone Number: $ { values . phone_number_input } ` ) ; // Her…" at bounding box center [1031, 378] width 616 height 1358
click at [800, 317] on div "alert ( `Submitted Phone Number: $ { values . phone_number_input } ` ) ; // Her…" at bounding box center [1031, 378] width 616 height 1358
drag, startPoint x: 756, startPoint y: 349, endPoint x: 728, endPoint y: 252, distance: 100.5
click at [728, 252] on div "alert ( `Submitted Phone Number: $ { values . phone_number_input } ` ) ; // Her…" at bounding box center [1031, 378] width 616 height 1358
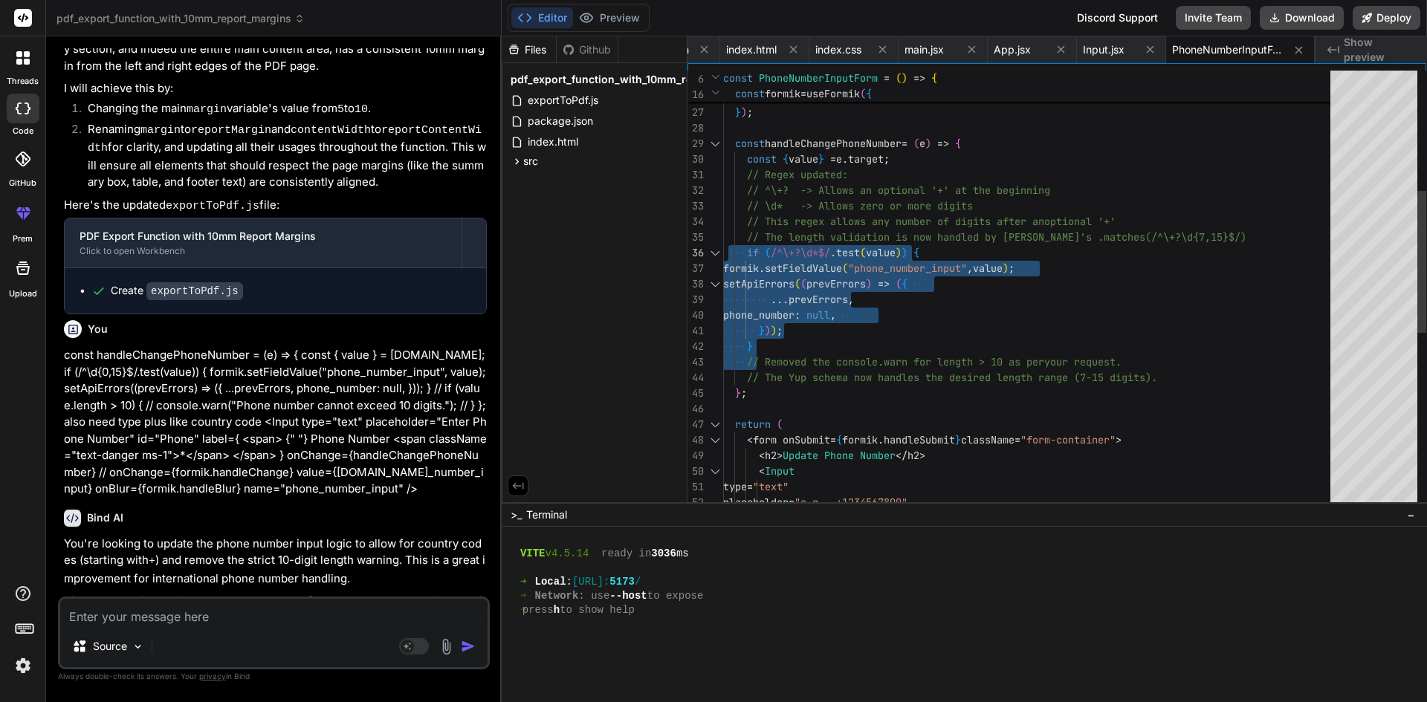
click at [802, 347] on div "alert ( `Submitted Phone Number: $ { values . phone_number_input } ` ) ; // Her…" at bounding box center [1031, 378] width 616 height 1358
drag, startPoint x: 772, startPoint y: 347, endPoint x: 734, endPoint y: 246, distance: 108.2
click at [734, 246] on div "alert ( `Submitted Phone Number: $ { values . phone_number_input } ` ) ; // Her…" at bounding box center [1031, 378] width 616 height 1358
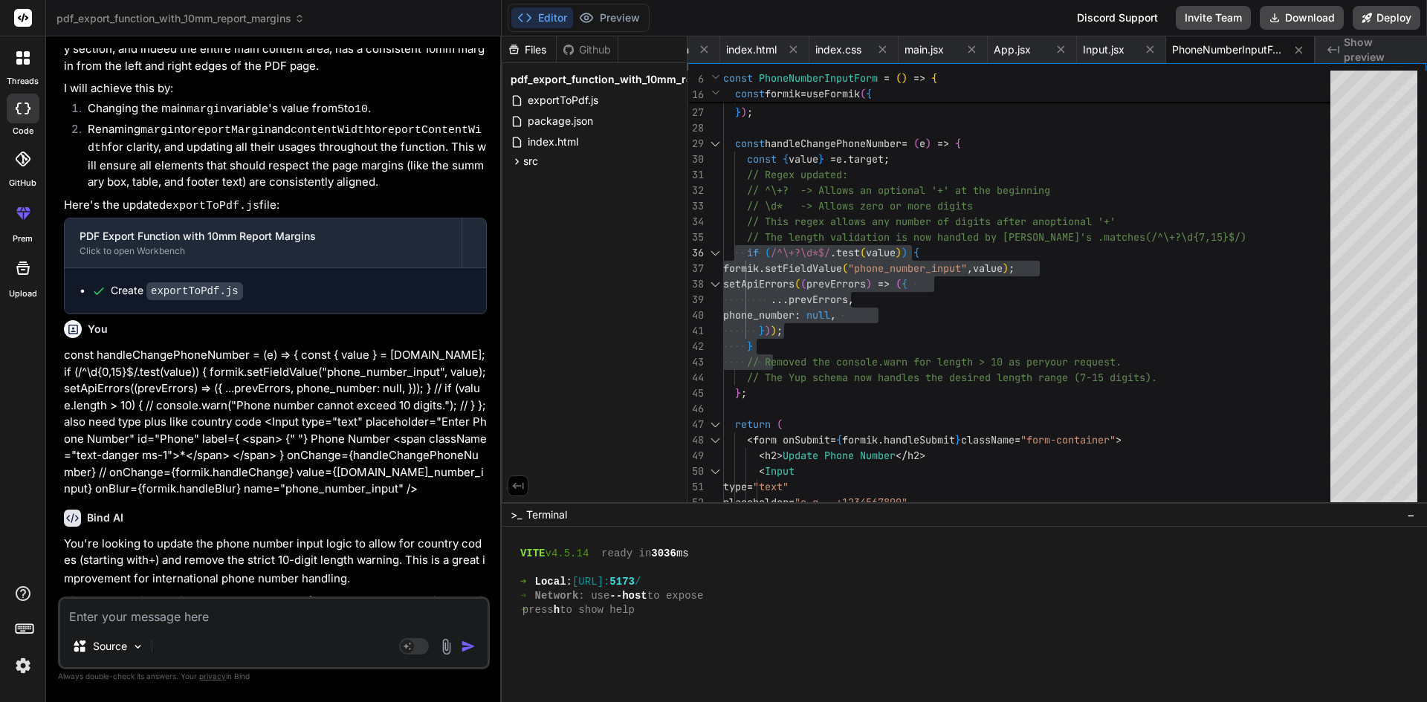
click at [204, 612] on textarea at bounding box center [273, 612] width 427 height 27
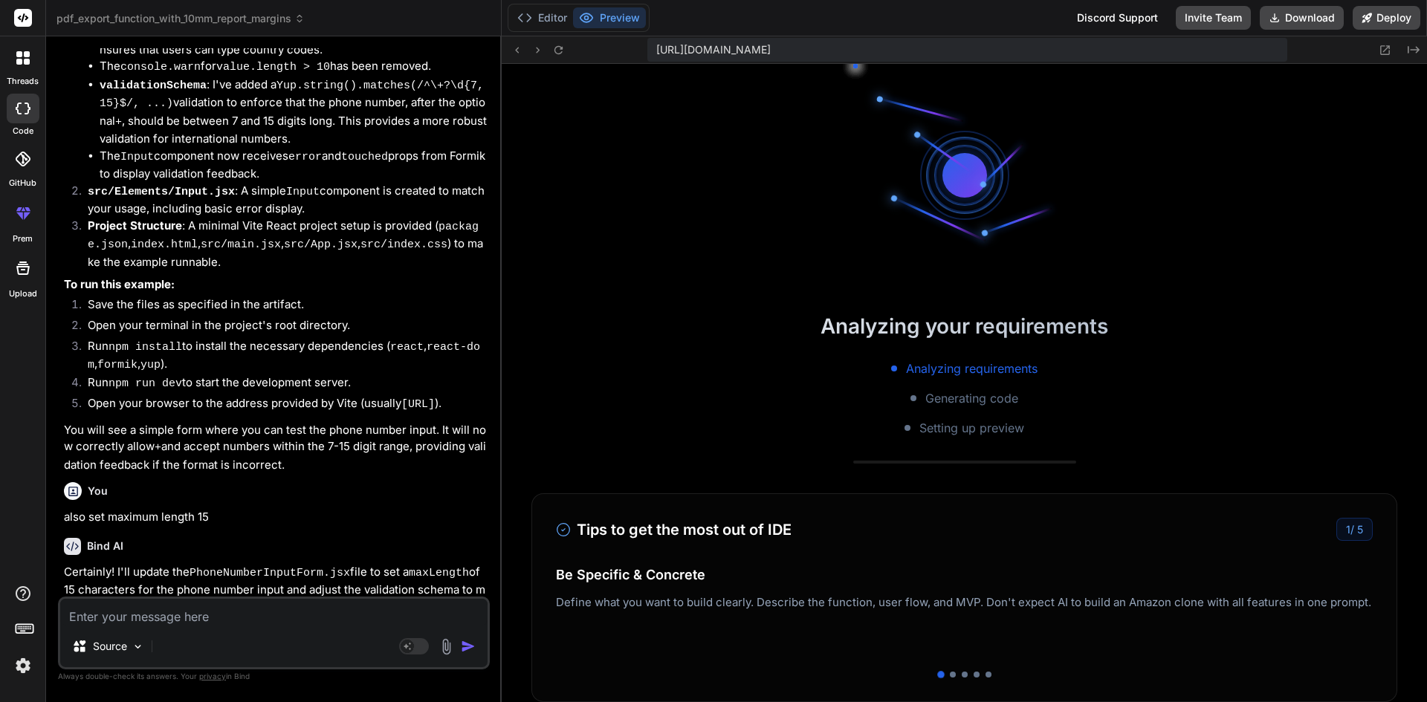
scroll to position [650, 0]
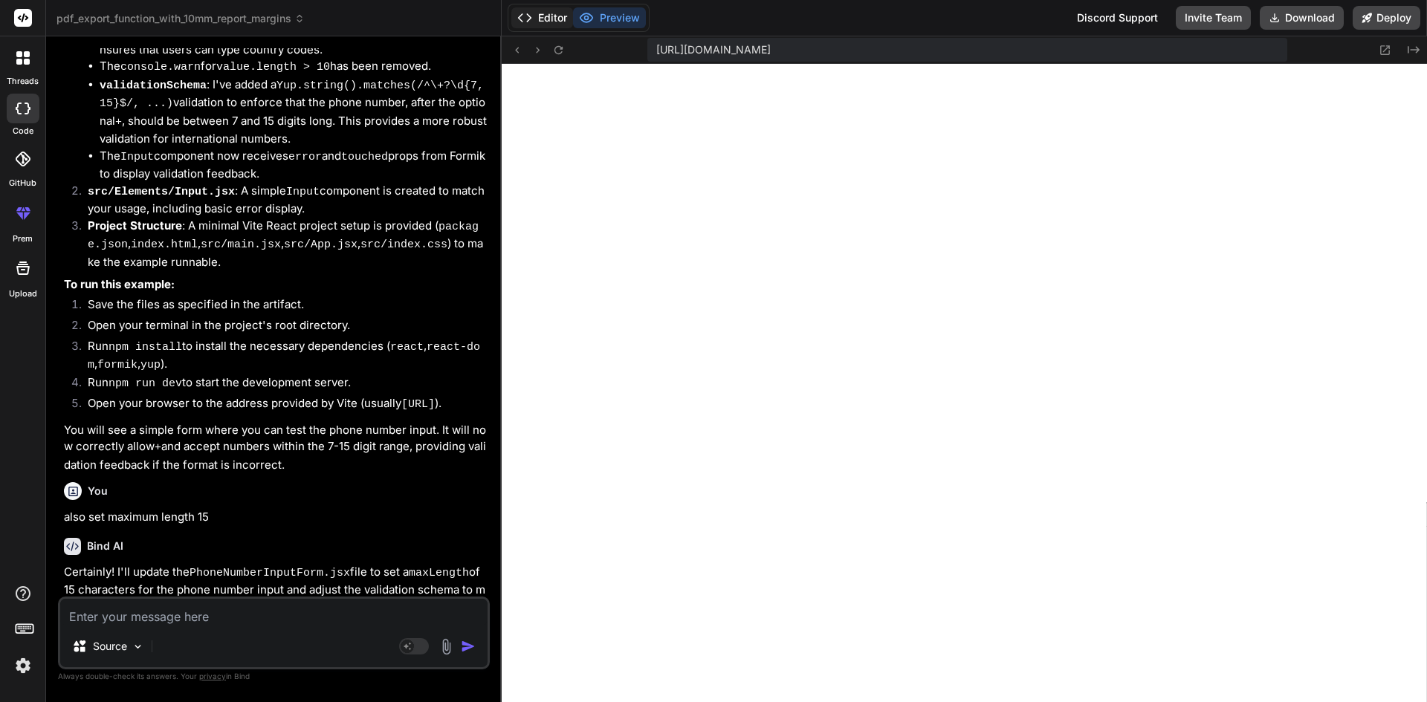
click at [545, 12] on button "Editor" at bounding box center [542, 17] width 62 height 21
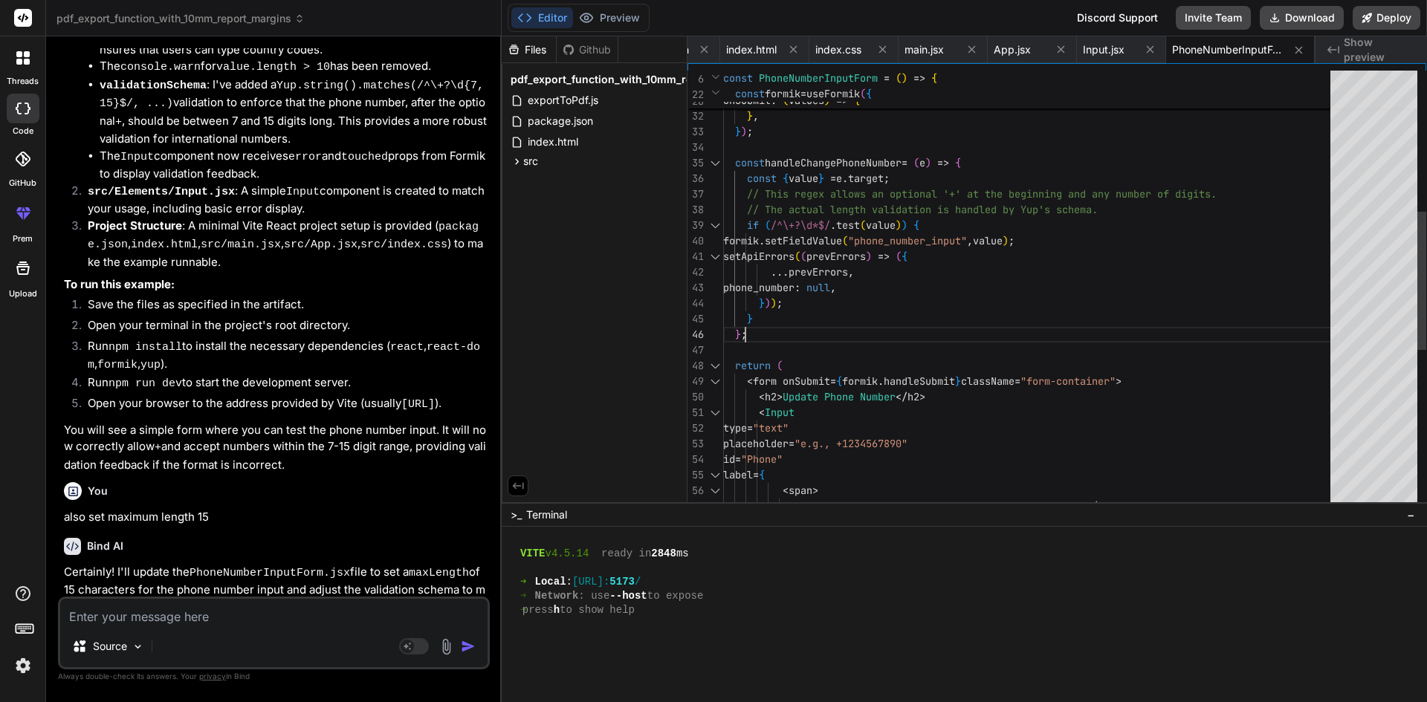
scroll to position [0, 0]
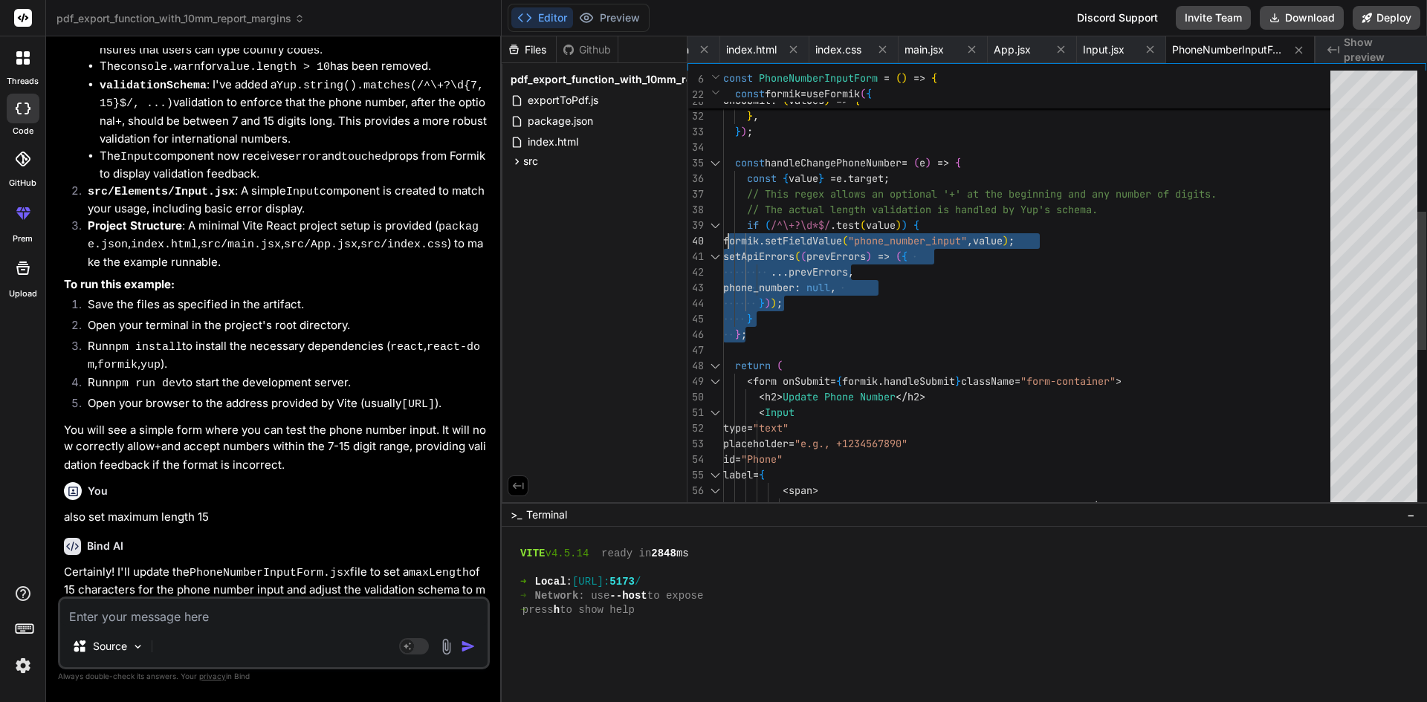
drag, startPoint x: 758, startPoint y: 320, endPoint x: 729, endPoint y: 227, distance: 97.3
click at [729, 227] on div "console . log ( 'Form submitted:' , values ) ; alert ( `Submitted Phone Number:…" at bounding box center [1031, 319] width 616 height 1389
click at [798, 308] on div "console . log ( 'Form submitted:' , values ) ; alert ( `Submitted Phone Number:…" at bounding box center [1031, 319] width 616 height 1389
drag, startPoint x: 761, startPoint y: 317, endPoint x: 738, endPoint y: 221, distance: 99.3
click at [738, 221] on div "console . log ( 'Form submitted:' , values ) ; alert ( `Submitted Phone Number:…" at bounding box center [1031, 319] width 616 height 1389
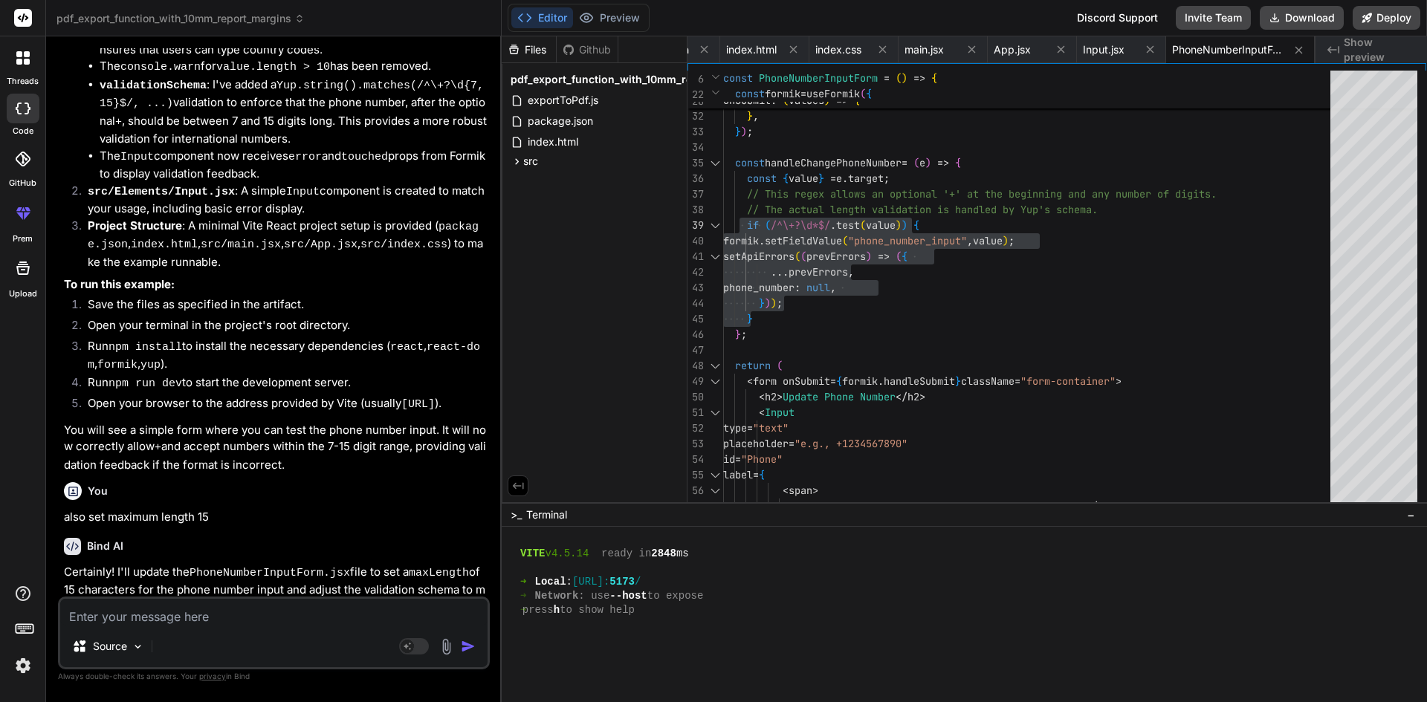
click at [166, 619] on textarea at bounding box center [273, 612] width 427 height 27
click at [253, 618] on textarea "modify the valiadtion [PERSON_NAME] india country code and [GEOGRAPHIC_DATA] as" at bounding box center [273, 612] width 427 height 27
click at [472, 621] on textarea "modify the valiadtion [PERSON_NAME] india number with country code and [GEOGRAP…" at bounding box center [273, 612] width 427 height 27
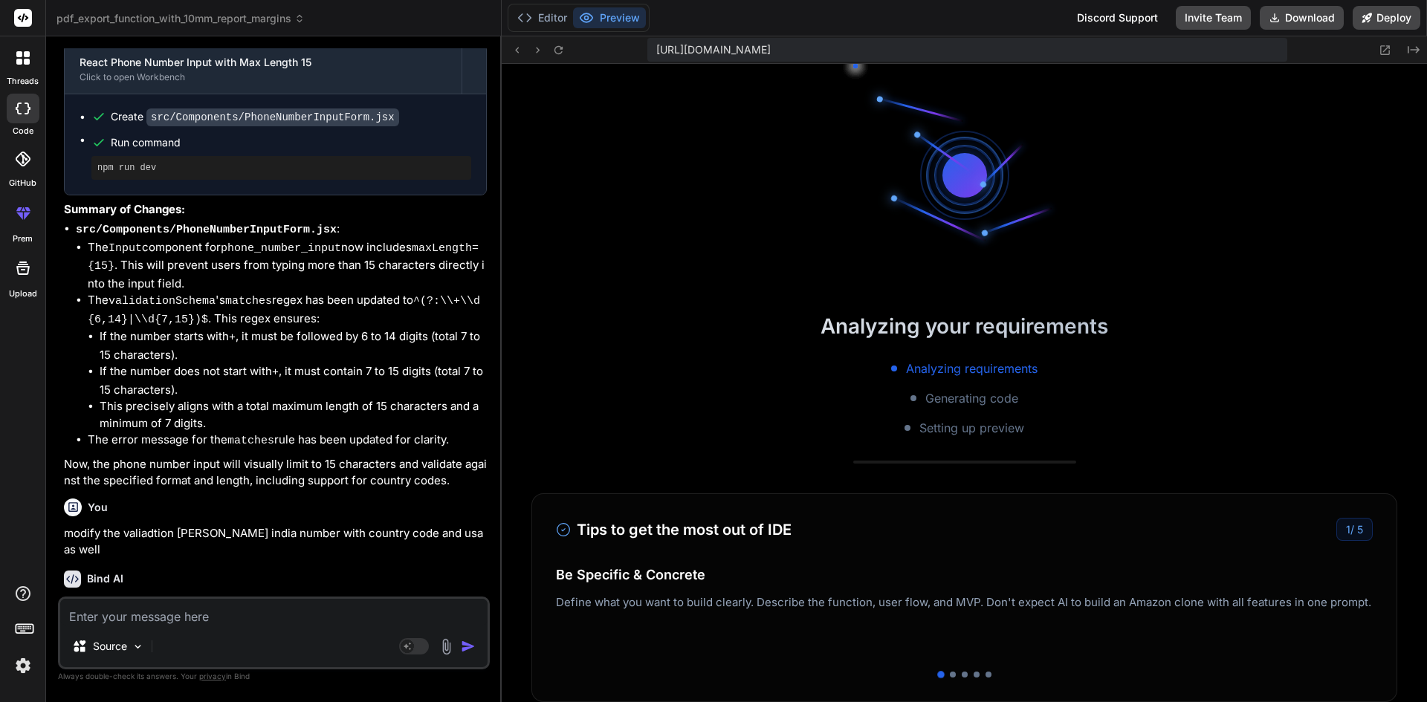
scroll to position [862, 0]
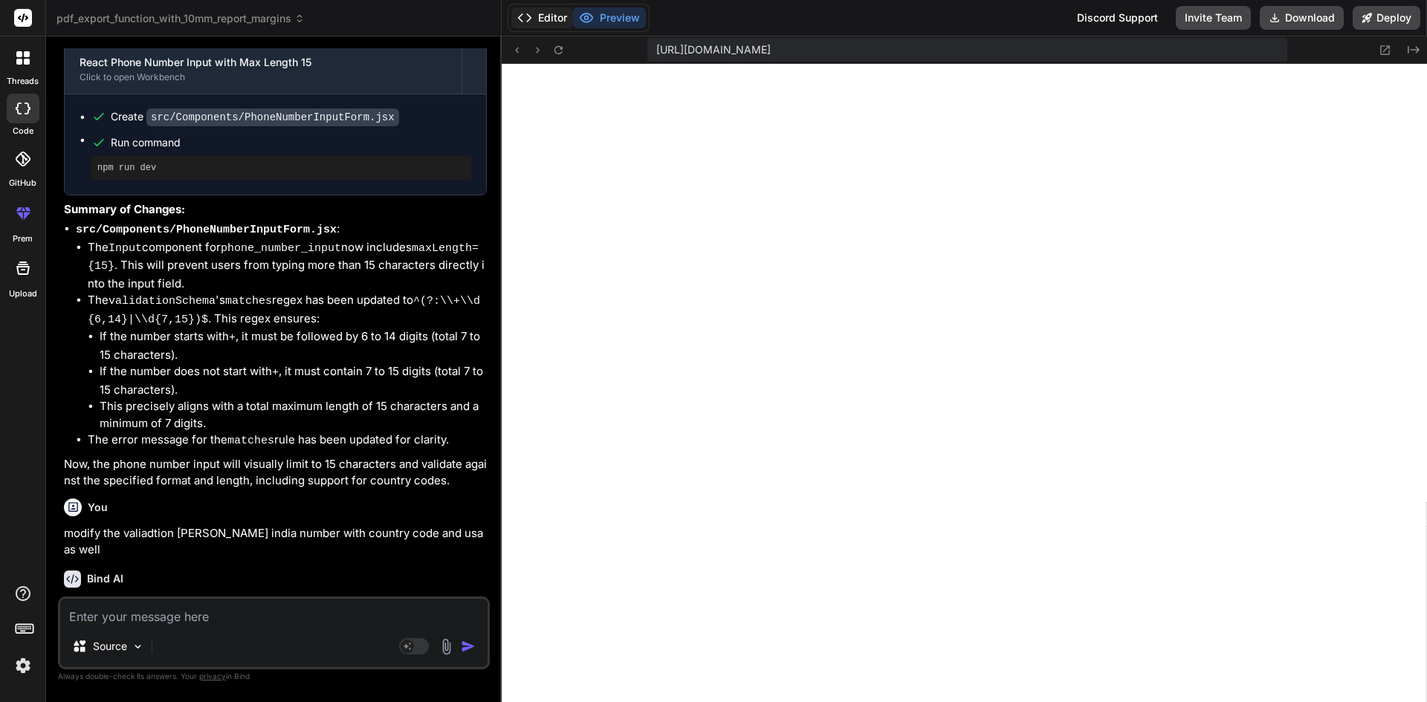
click at [540, 22] on button "Editor" at bounding box center [542, 17] width 62 height 21
